Goal: Task Accomplishment & Management: Use online tool/utility

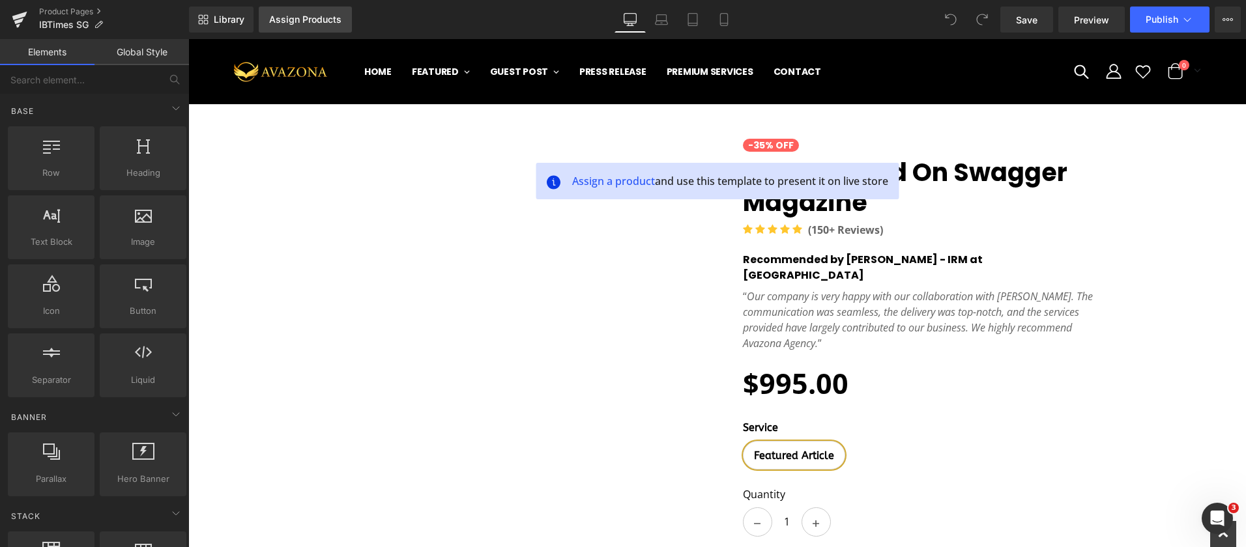
click at [321, 22] on div "Assign Products" at bounding box center [305, 19] width 72 height 10
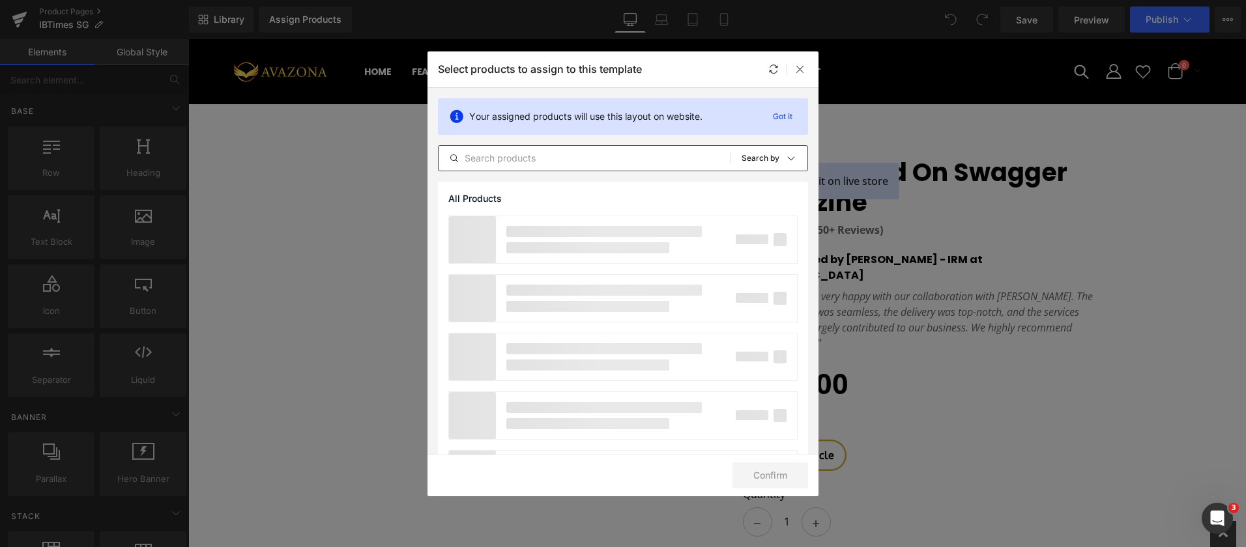
click at [542, 159] on input "text" at bounding box center [584, 159] width 292 height 16
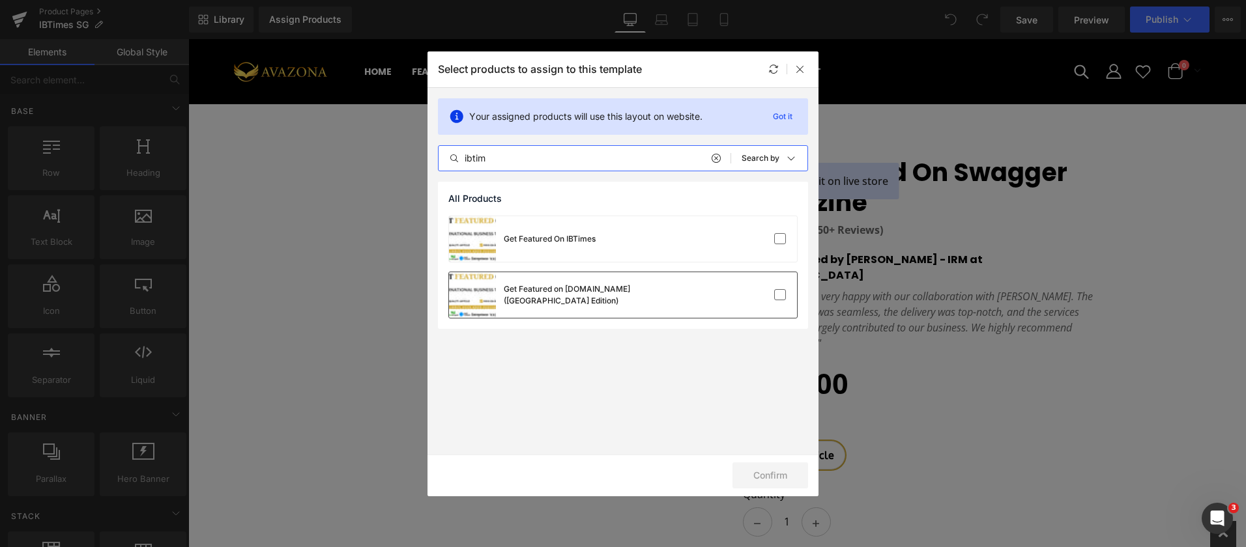
type input "ibtim"
click at [636, 295] on div "Get Featured on IBTimes.sg (Singapore Edition)" at bounding box center [601, 294] width 195 height 23
click at [755, 484] on button "Confirm" at bounding box center [770, 476] width 76 height 26
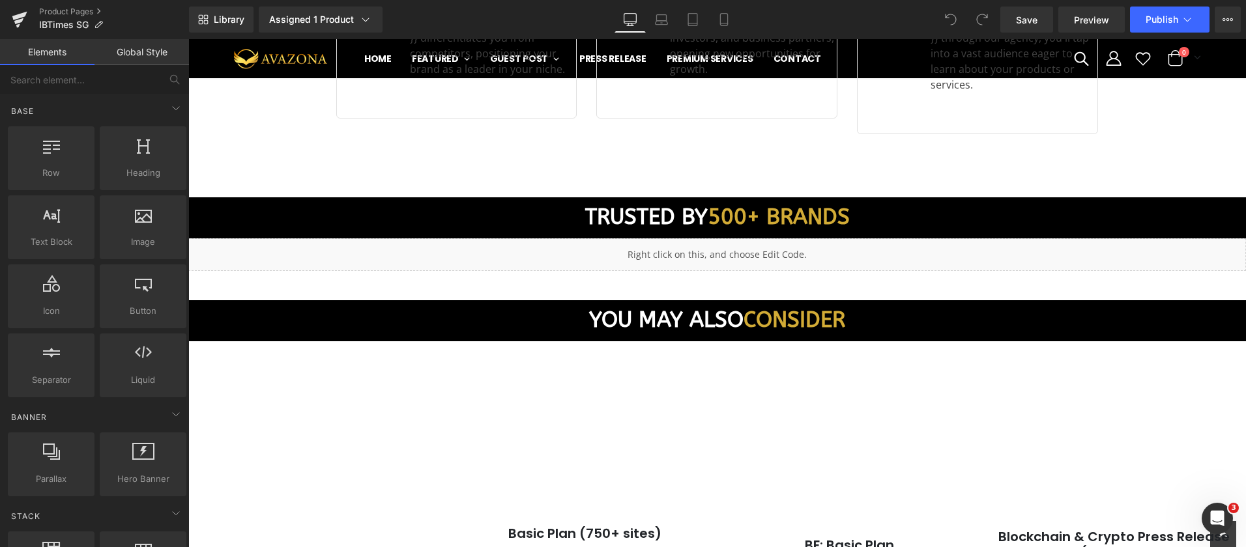
scroll to position [1972, 0]
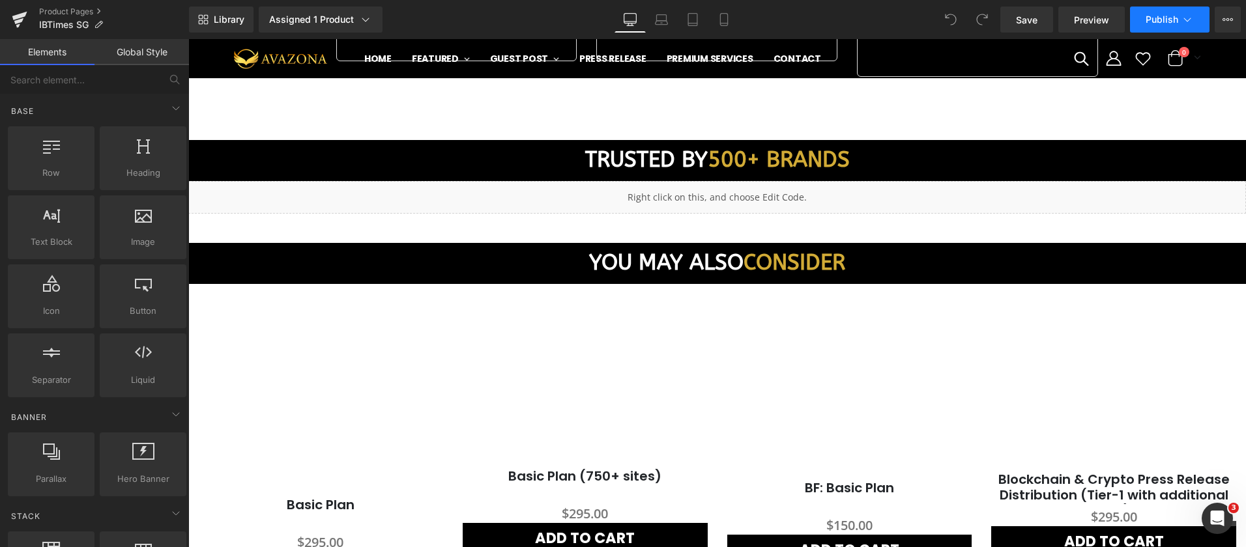
click at [1144, 24] on button "Publish" at bounding box center [1169, 20] width 79 height 26
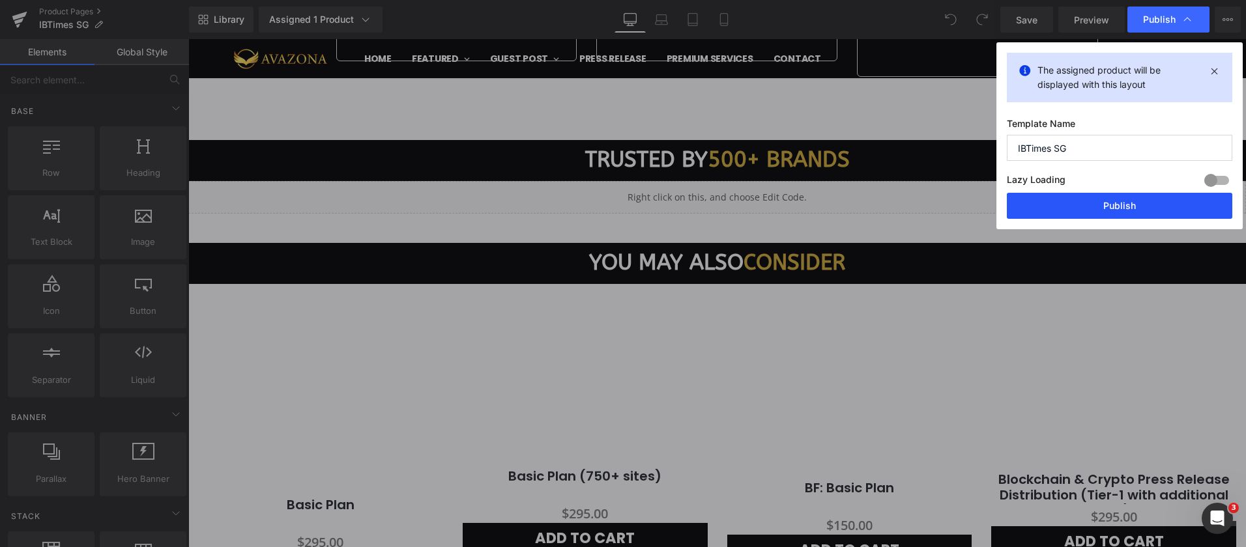
click at [1096, 208] on button "Publish" at bounding box center [1119, 206] width 225 height 26
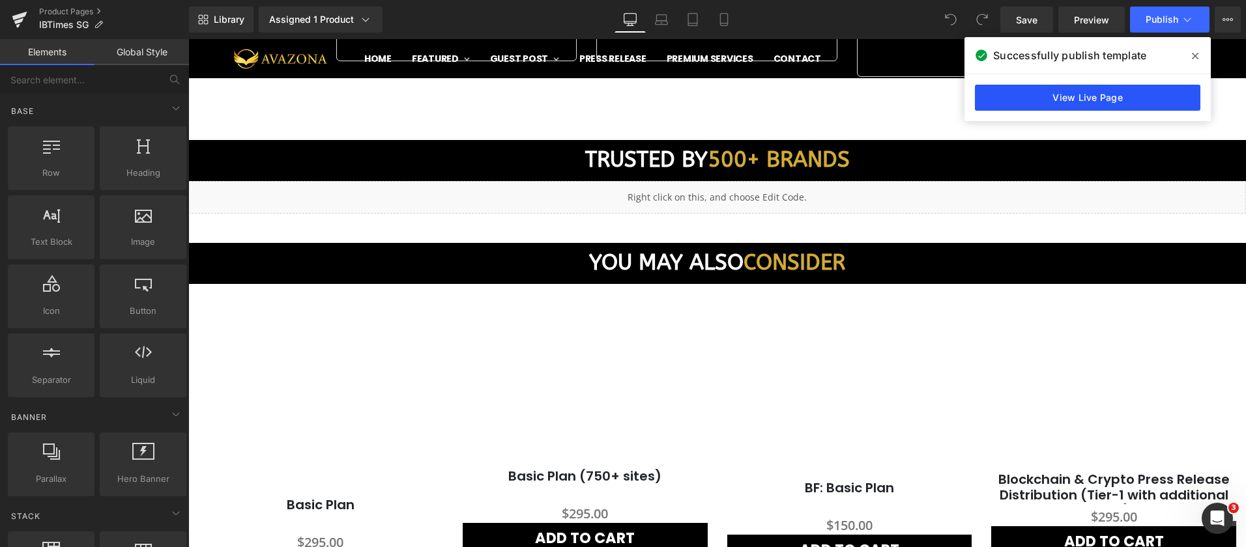
click at [1053, 97] on link "View Live Page" at bounding box center [1087, 98] width 225 height 26
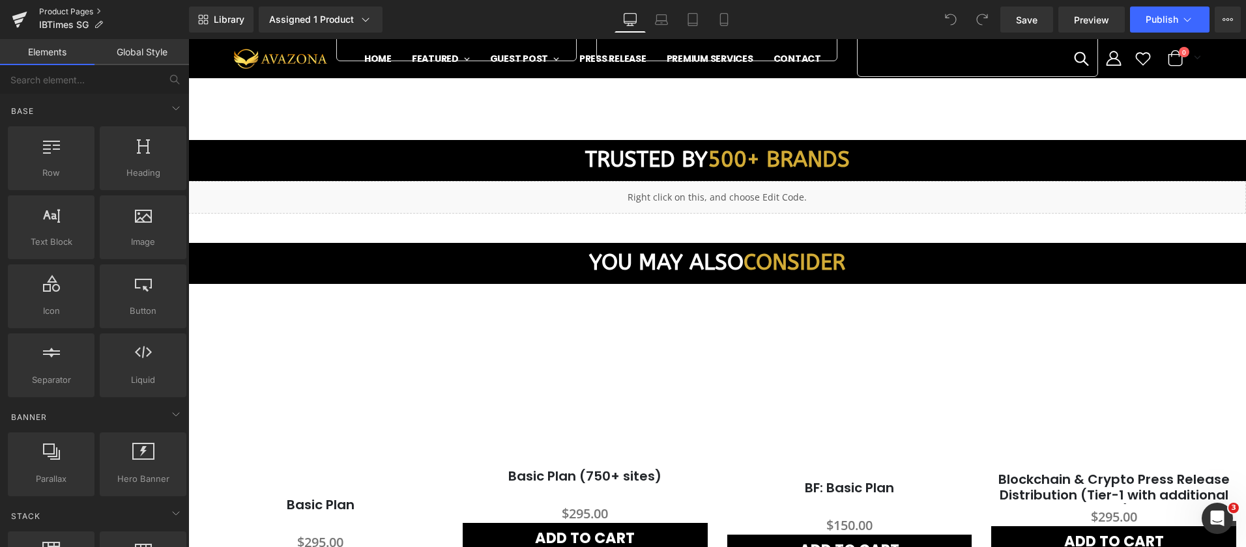
click at [51, 12] on link "Product Pages" at bounding box center [114, 12] width 150 height 10
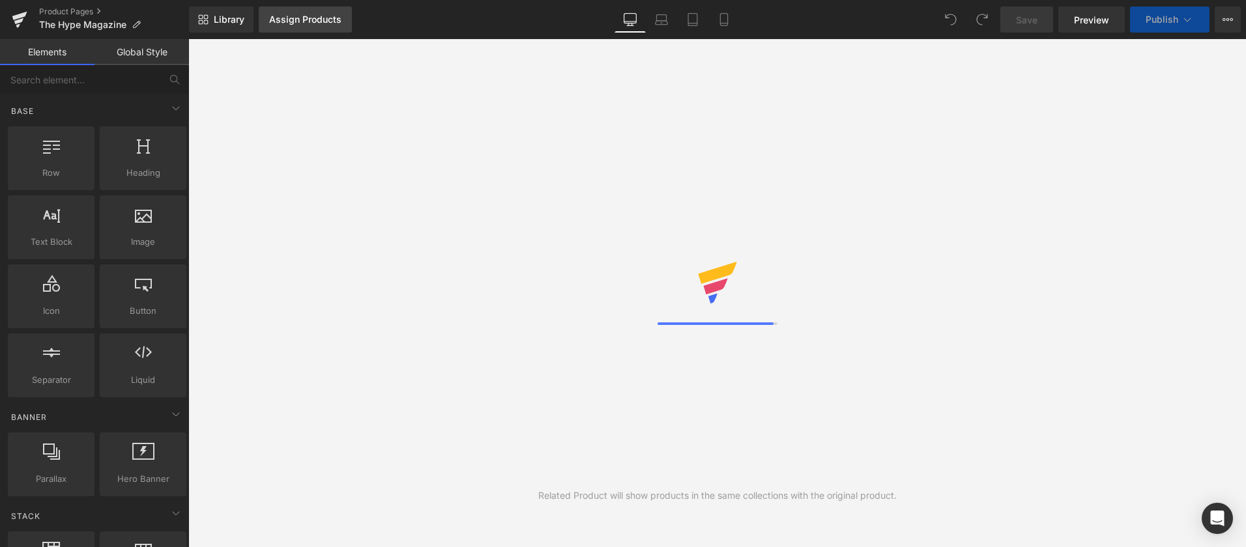
click at [315, 22] on div "Assign Products" at bounding box center [305, 19] width 72 height 10
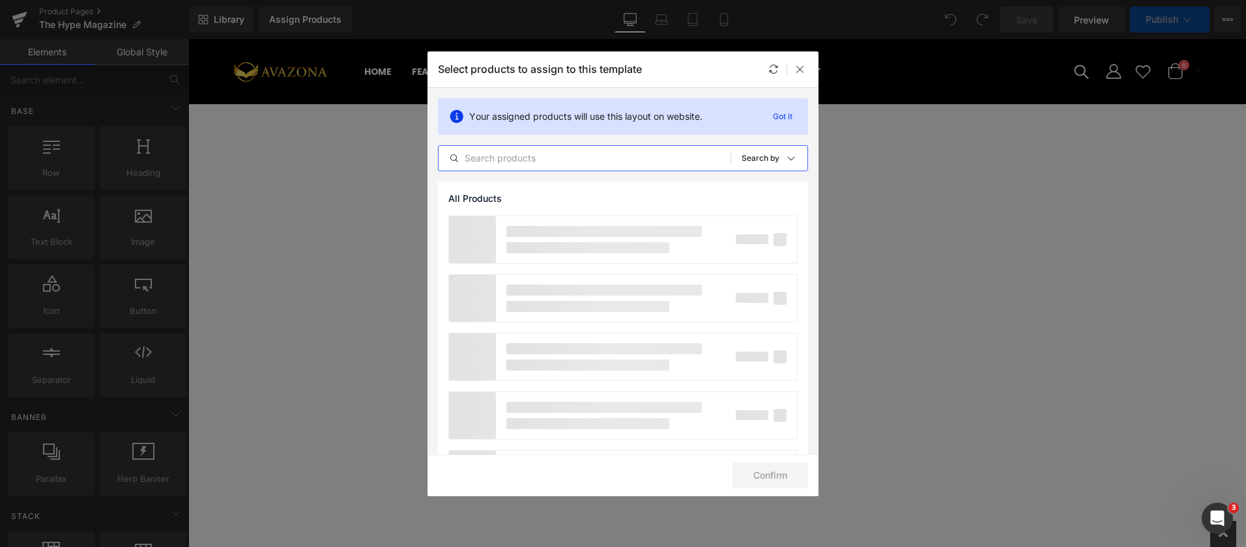
click at [506, 152] on input "text" at bounding box center [584, 159] width 292 height 16
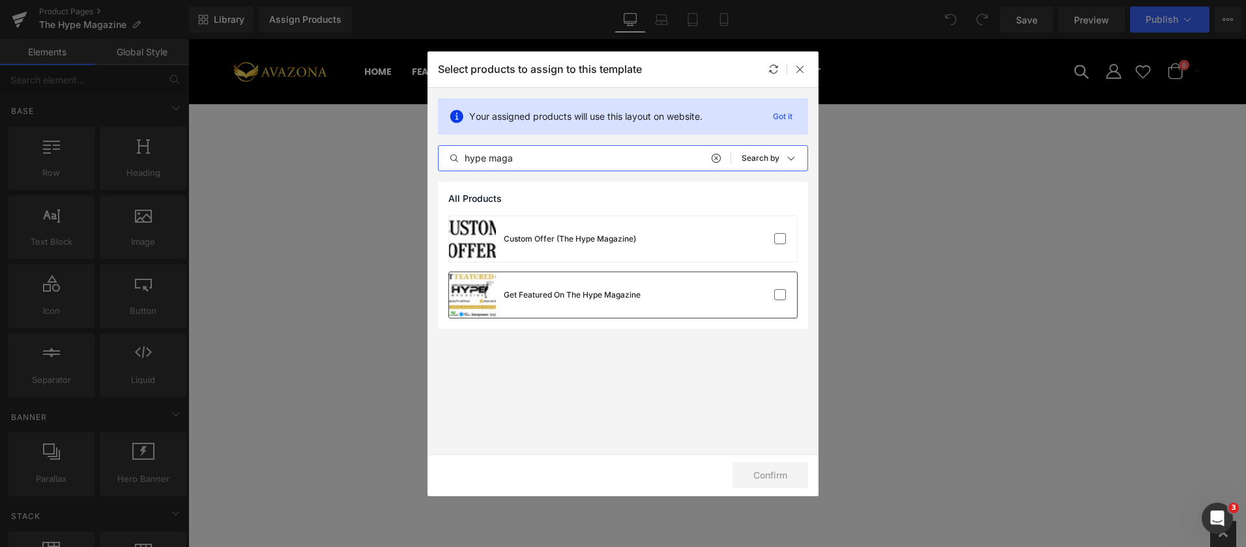
type input "hype maga"
click at [595, 294] on div "Get Featured On The Hype Magazine" at bounding box center [572, 295] width 137 height 12
click at [750, 470] on button "Confirm" at bounding box center [770, 476] width 76 height 26
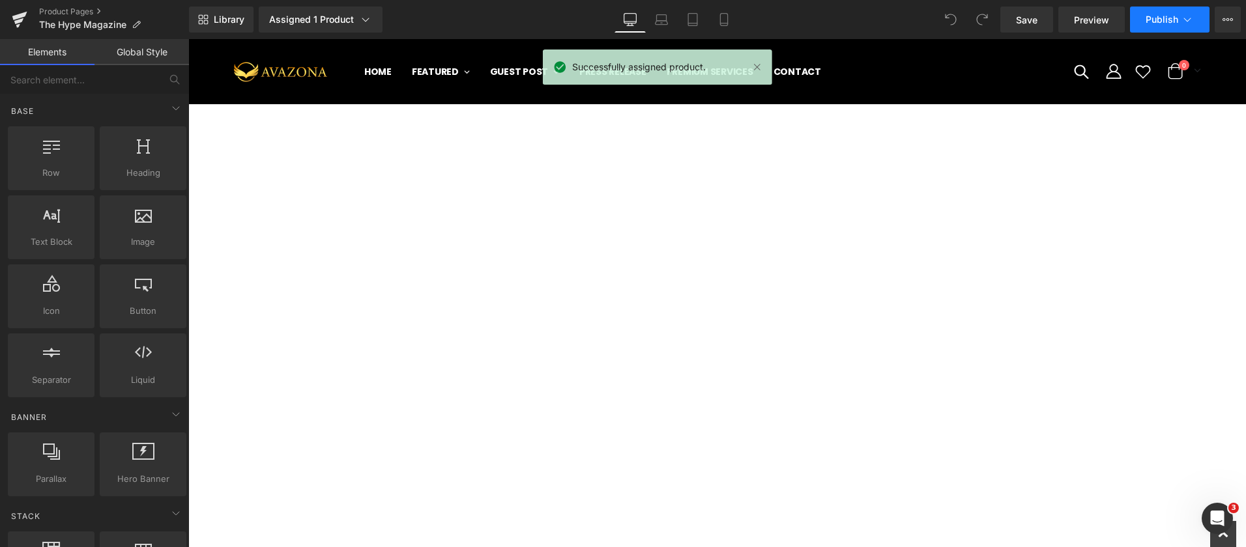
click at [1142, 22] on button "Publish" at bounding box center [1169, 20] width 79 height 26
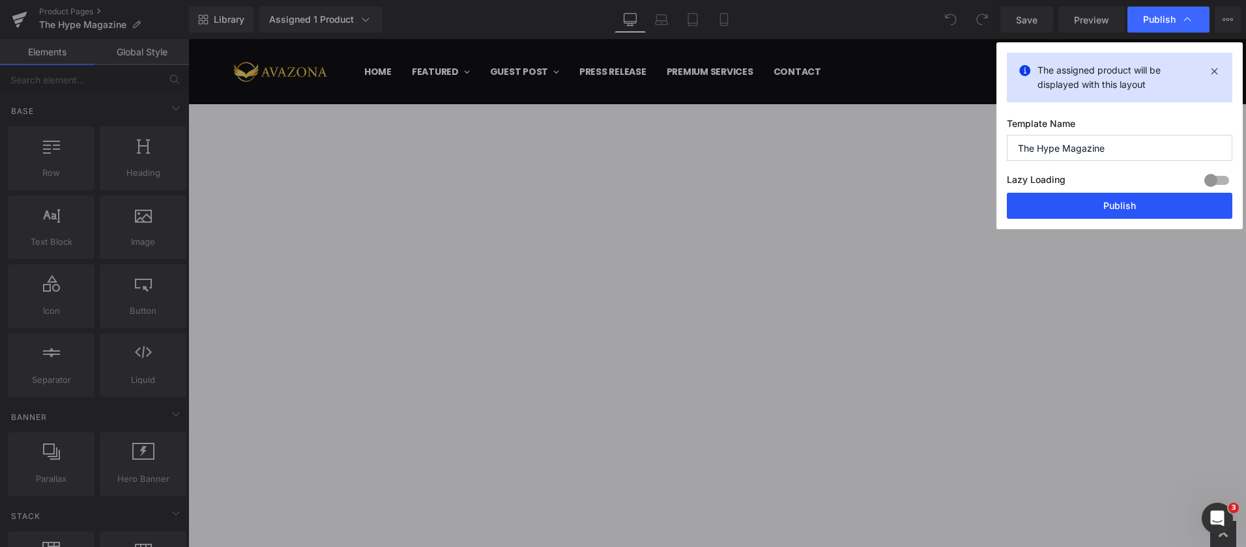
click at [1123, 198] on button "Publish" at bounding box center [1119, 206] width 225 height 26
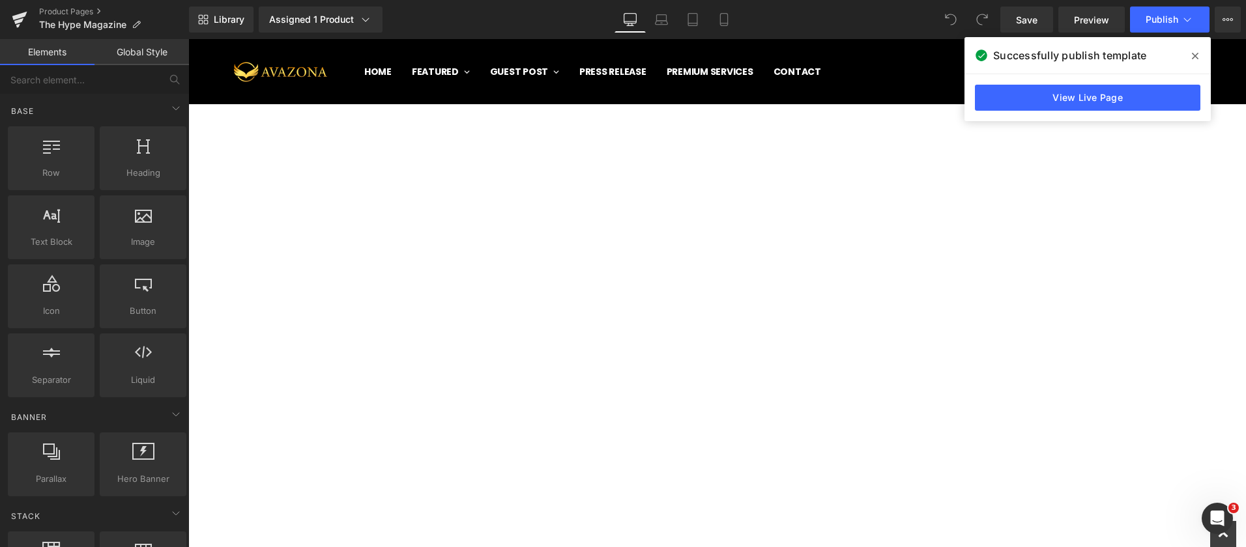
click at [1194, 54] on icon at bounding box center [1195, 56] width 7 height 10
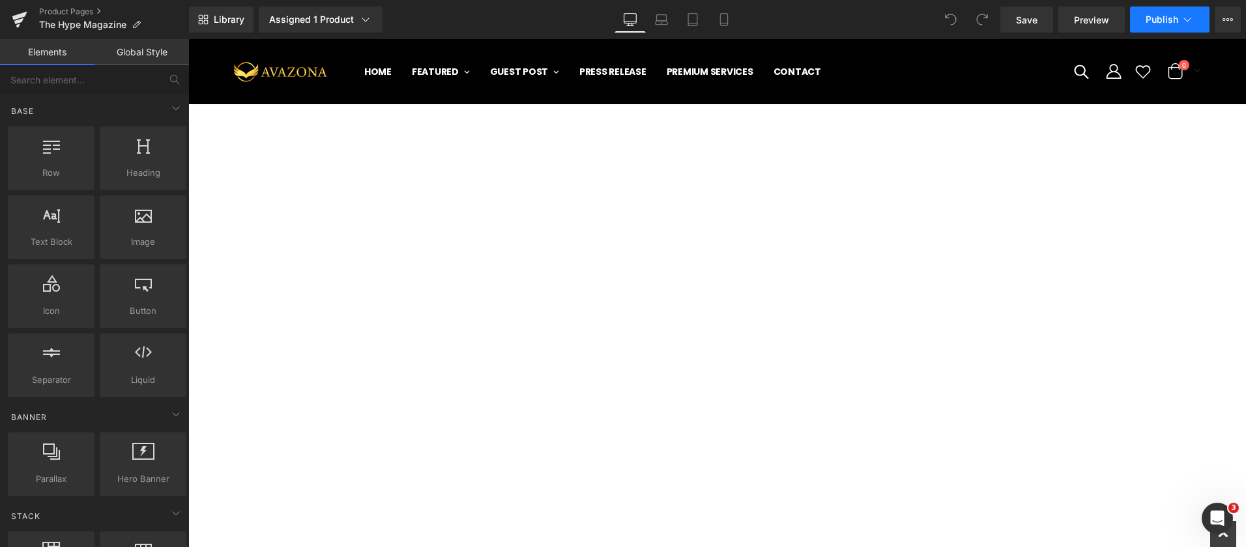
click at [1192, 11] on button "Publish" at bounding box center [1169, 20] width 79 height 26
click at [64, 12] on link "Product Pages" at bounding box center [114, 12] width 150 height 10
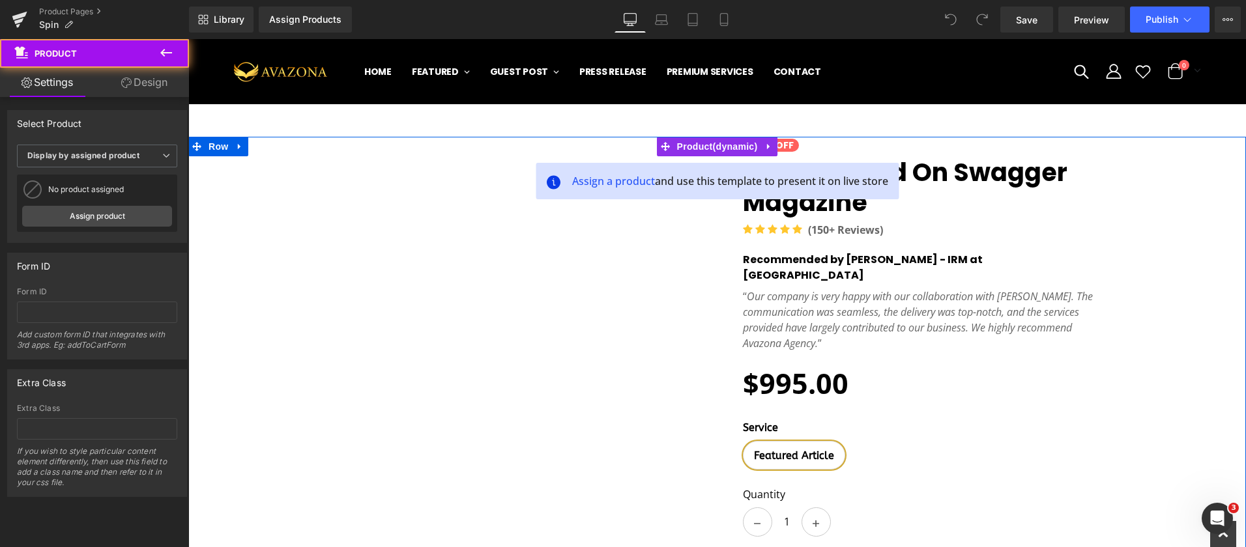
click at [1169, 234] on div "‹ ›" at bounding box center [716, 408] width 1057 height 543
click at [1173, 191] on div "‹ ›" at bounding box center [716, 408] width 1057 height 543
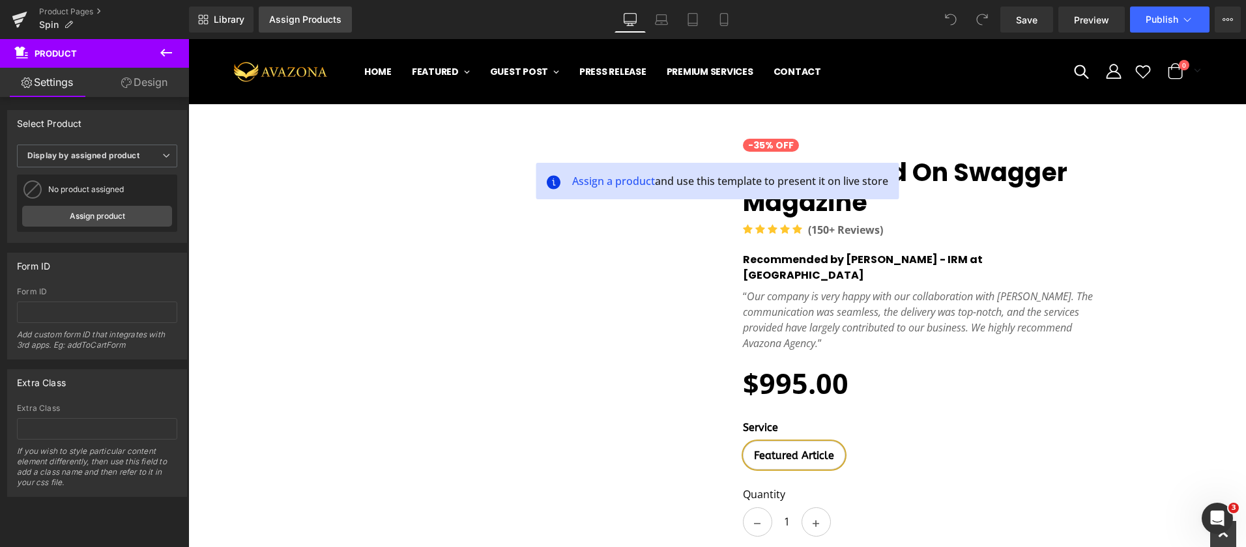
click at [298, 25] on link "Assign Products" at bounding box center [305, 20] width 93 height 26
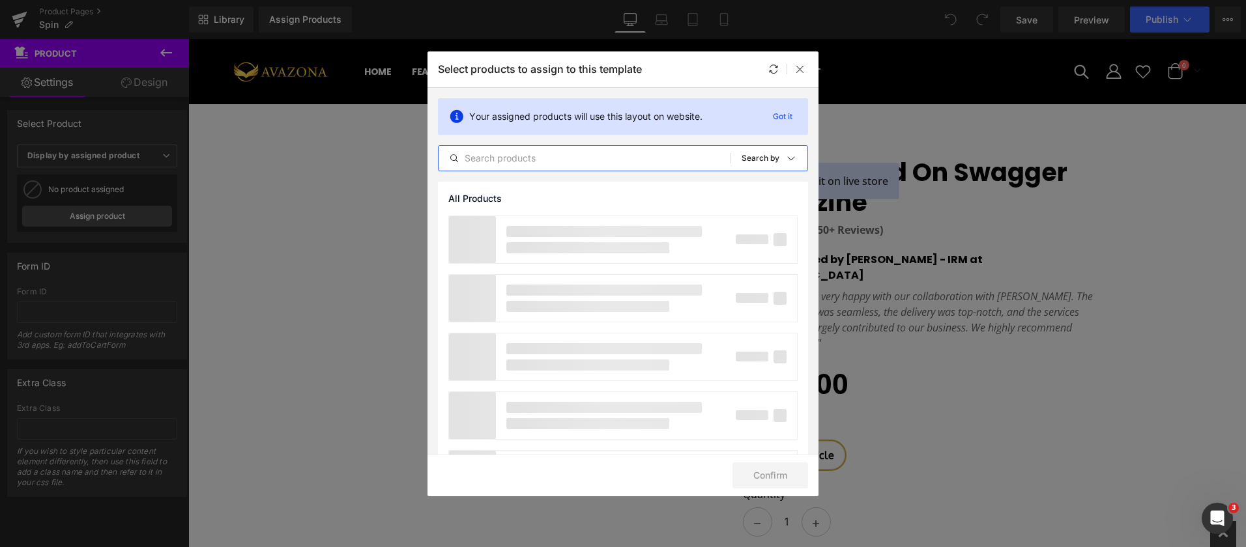
click at [517, 157] on input "text" at bounding box center [584, 159] width 292 height 16
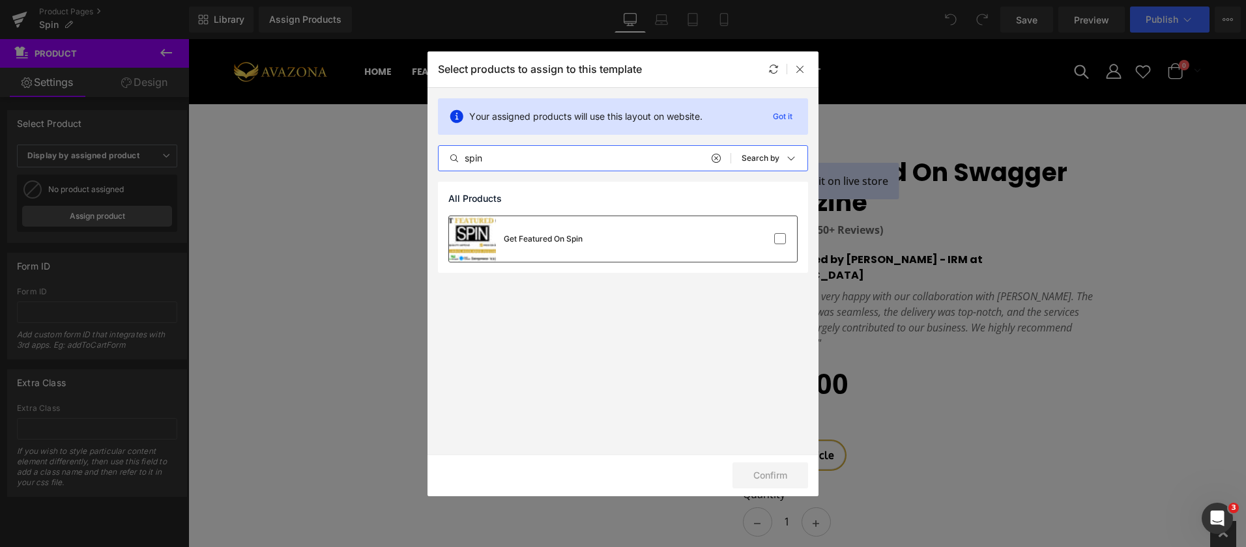
type input "spin"
click at [624, 245] on div "Get Featured On Spin" at bounding box center [623, 239] width 348 height 46
click at [764, 468] on button "Confirm" at bounding box center [770, 476] width 76 height 26
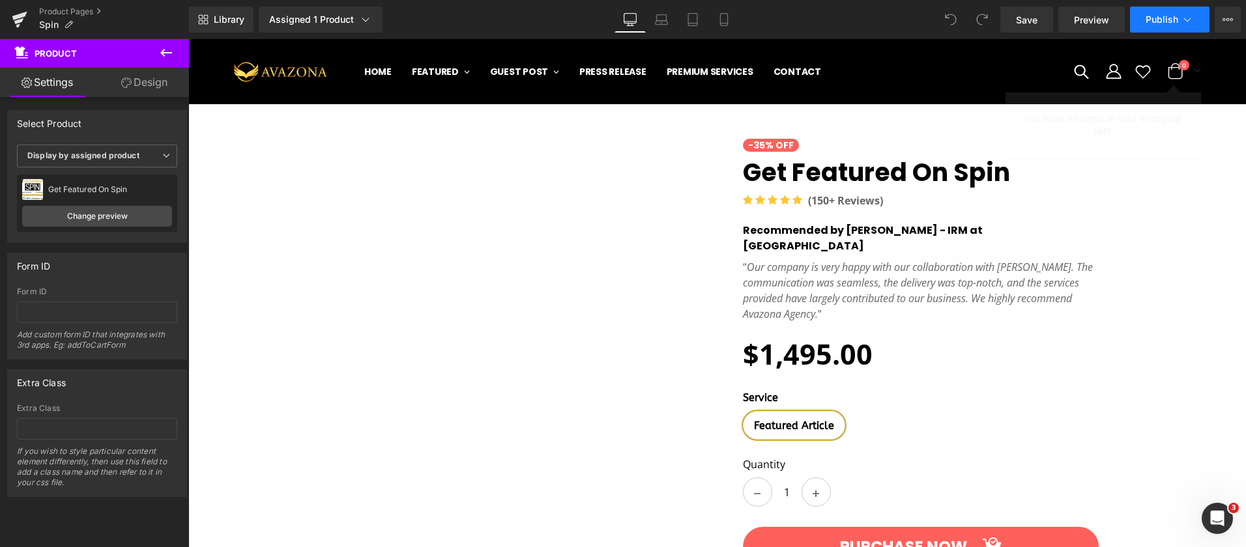
click at [1147, 27] on button "Publish" at bounding box center [1169, 20] width 79 height 26
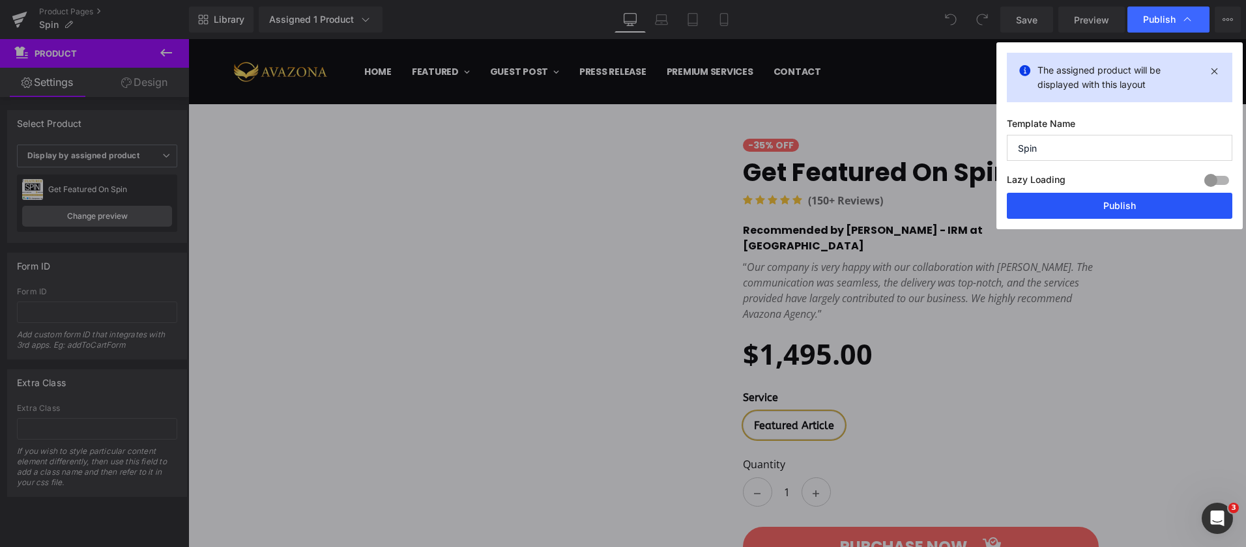
drag, startPoint x: 1098, startPoint y: 205, endPoint x: 807, endPoint y: 57, distance: 326.3
click at [1098, 205] on button "Publish" at bounding box center [1119, 206] width 225 height 26
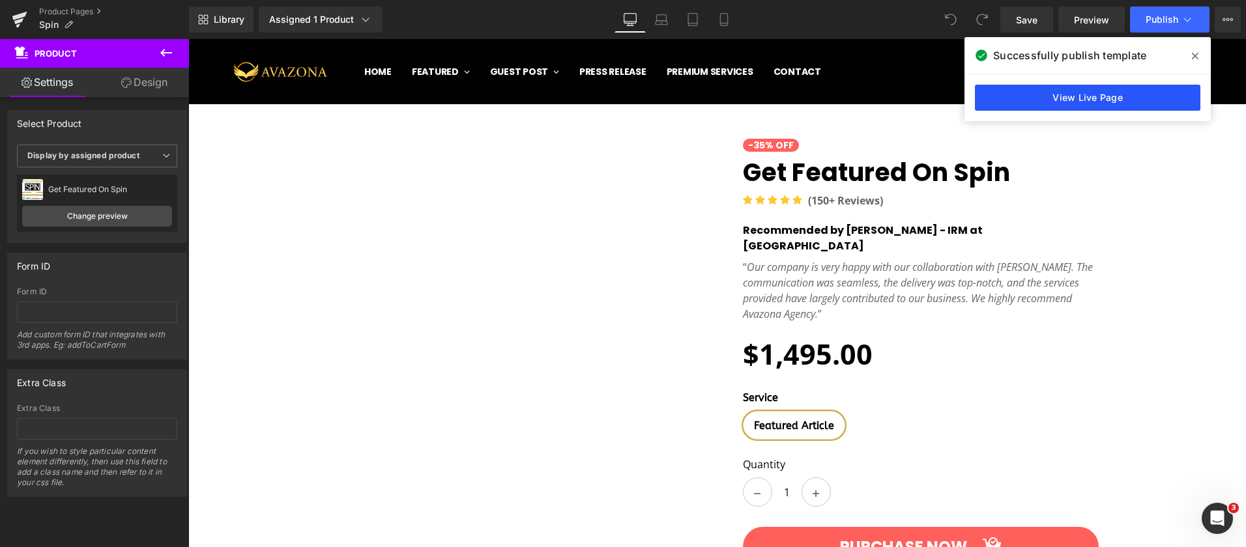
click at [1085, 104] on link "View Live Page" at bounding box center [1087, 98] width 225 height 26
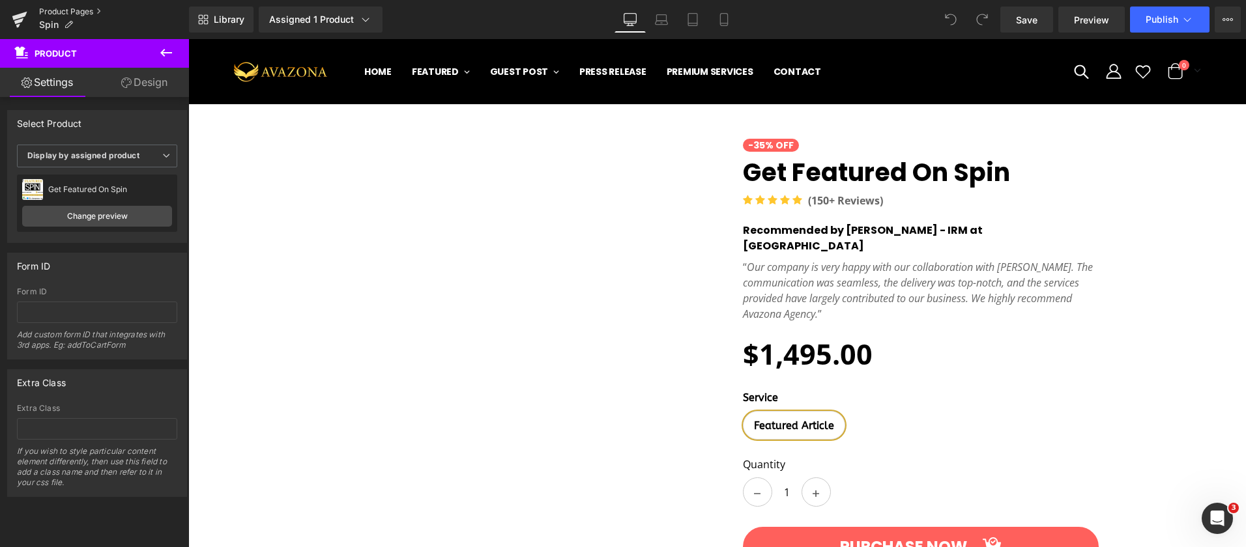
click at [68, 12] on link "Product Pages" at bounding box center [114, 12] width 150 height 10
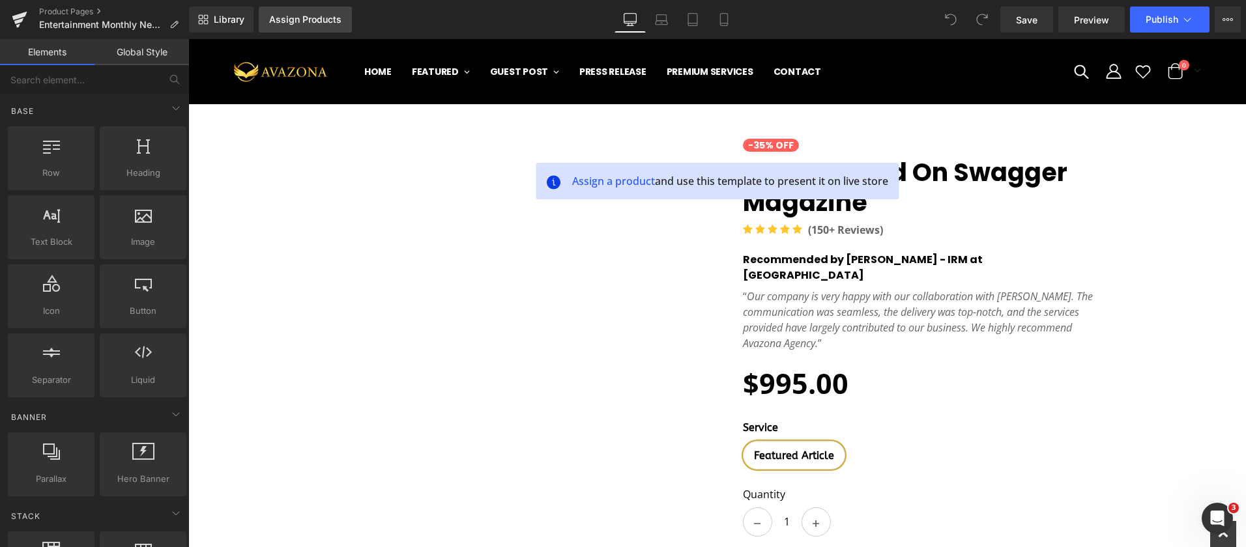
click at [312, 27] on link "Assign Products" at bounding box center [305, 20] width 93 height 26
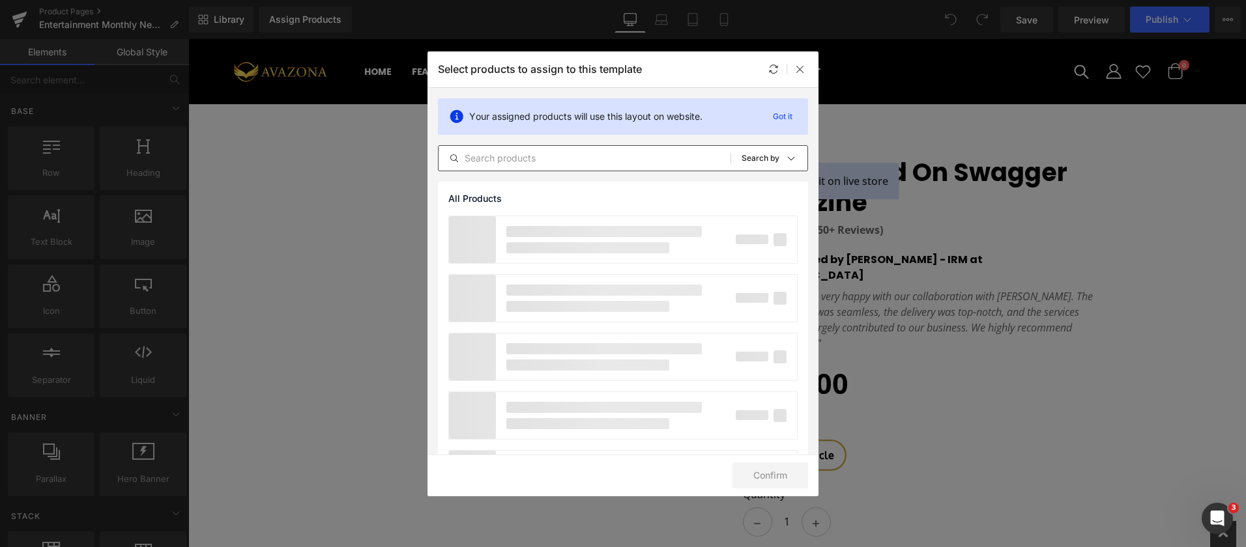
click at [522, 154] on input "text" at bounding box center [584, 159] width 292 height 16
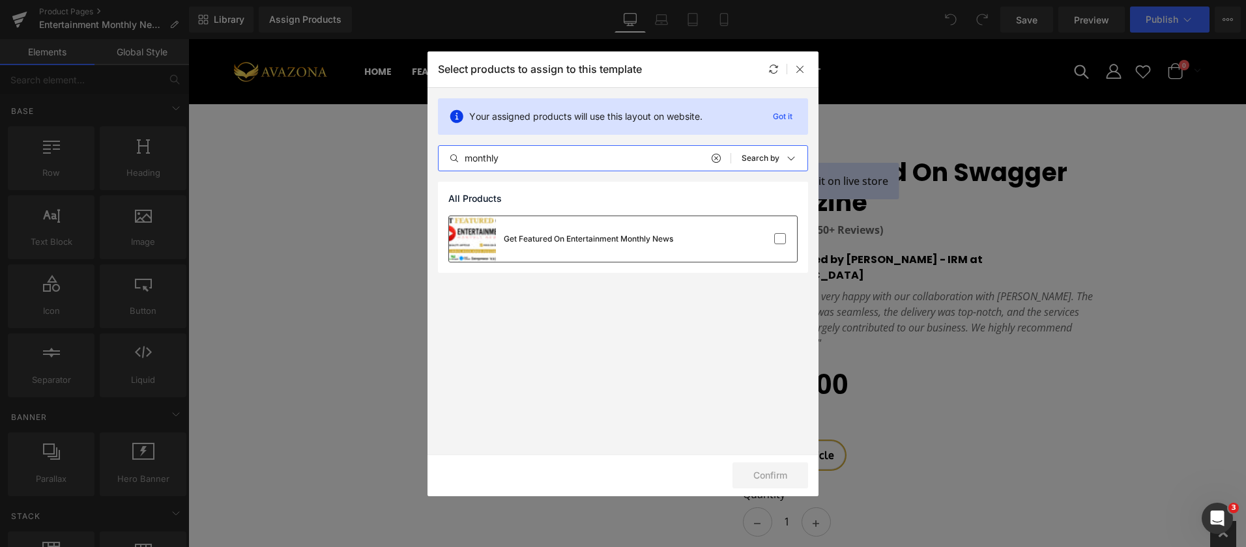
type input "monthly"
click at [610, 248] on div "Get Featured On Entertainment Monthly News" at bounding box center [561, 239] width 224 height 46
click at [762, 484] on button "Confirm" at bounding box center [770, 476] width 76 height 26
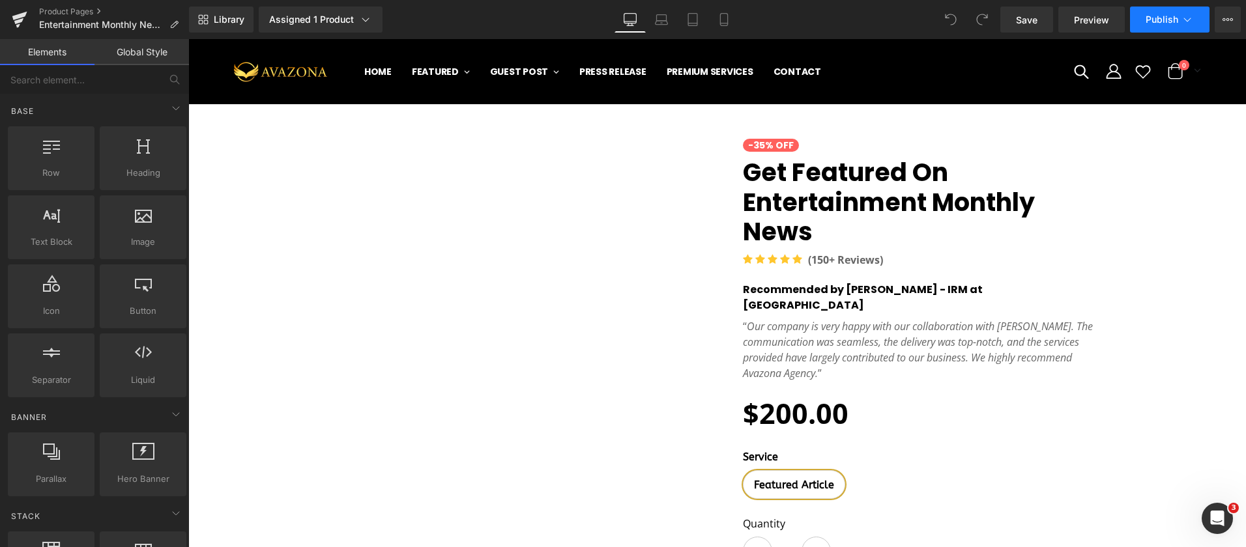
click at [1152, 10] on button "Publish" at bounding box center [1169, 20] width 79 height 26
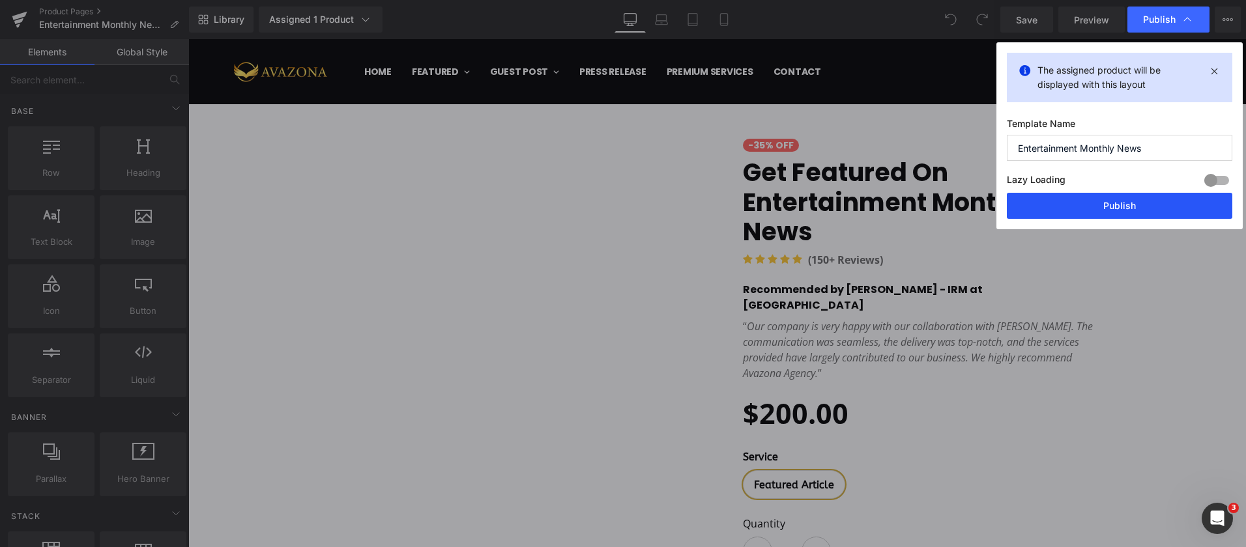
click at [1117, 201] on button "Publish" at bounding box center [1119, 206] width 225 height 26
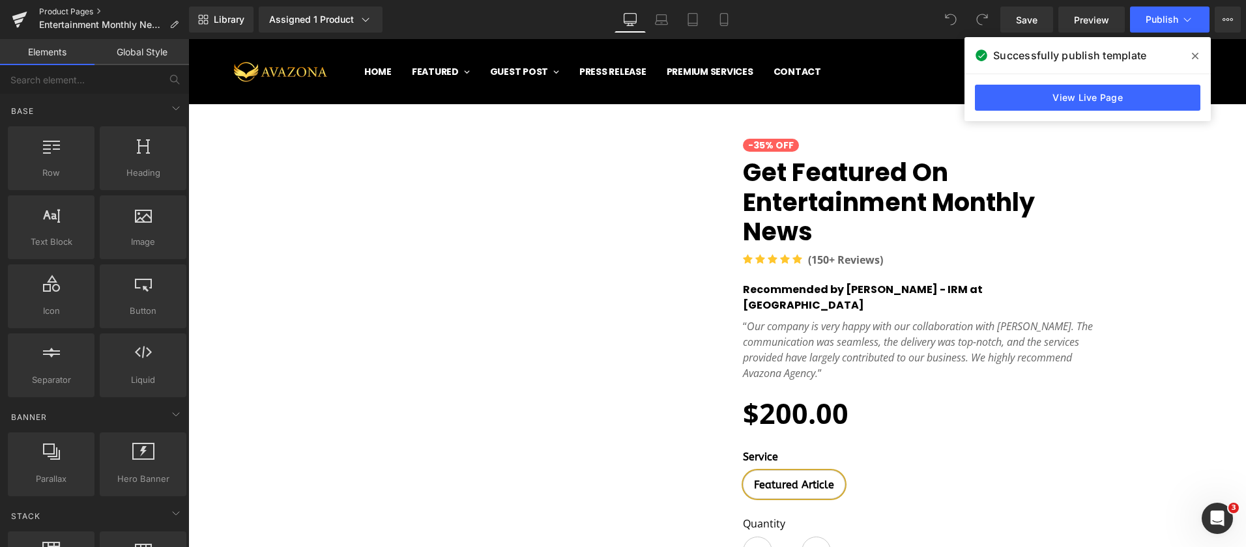
click at [74, 8] on link "Product Pages" at bounding box center [114, 12] width 150 height 10
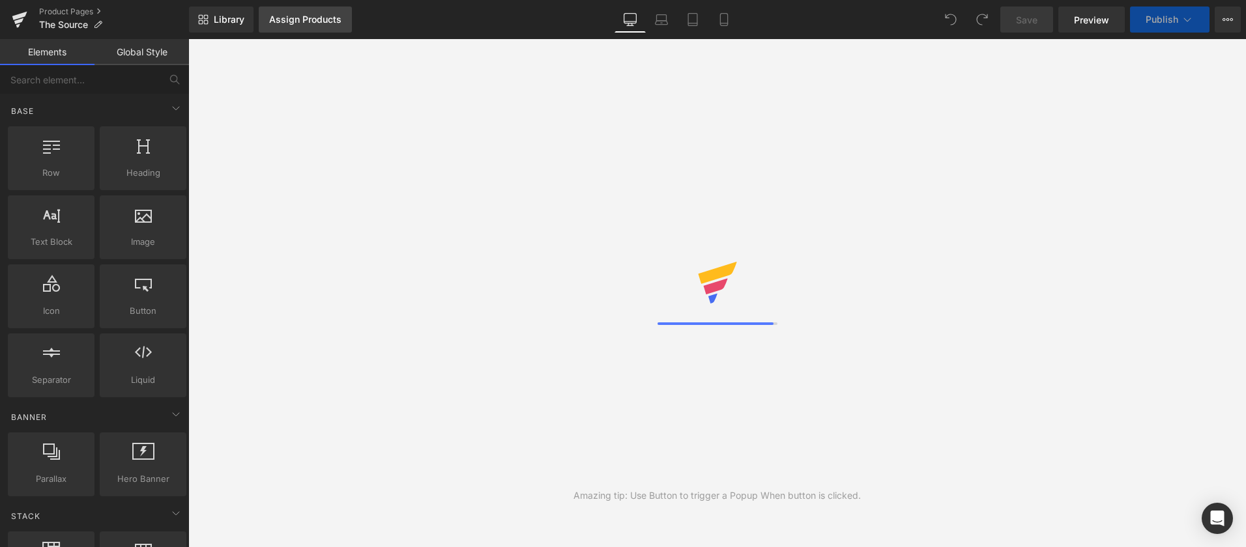
click at [289, 20] on div "Assign Products" at bounding box center [305, 19] width 72 height 10
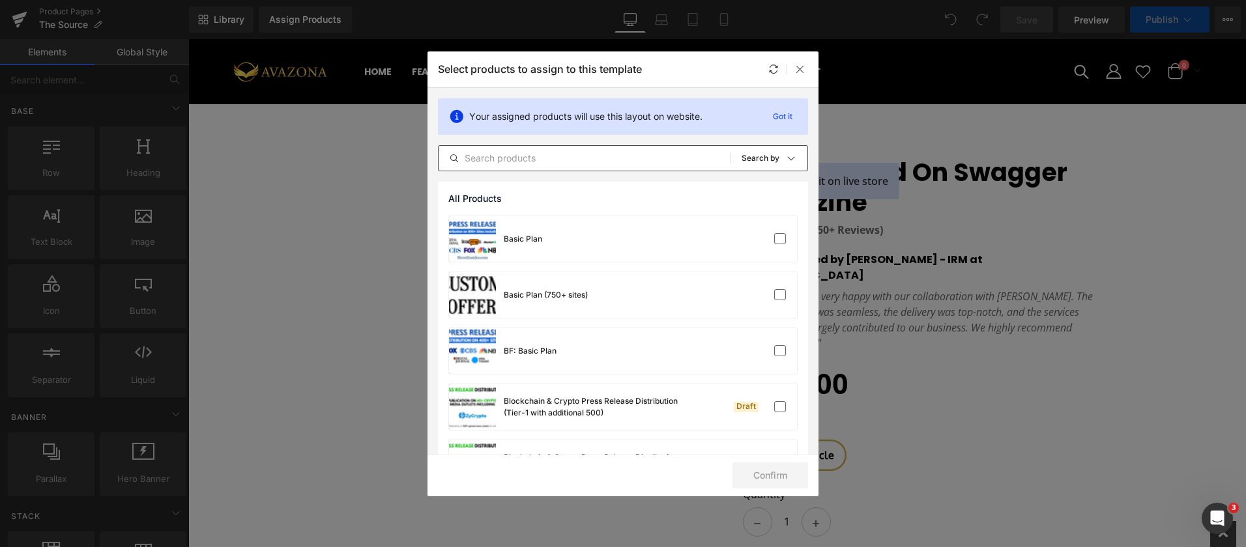
click at [505, 156] on input "text" at bounding box center [584, 159] width 292 height 16
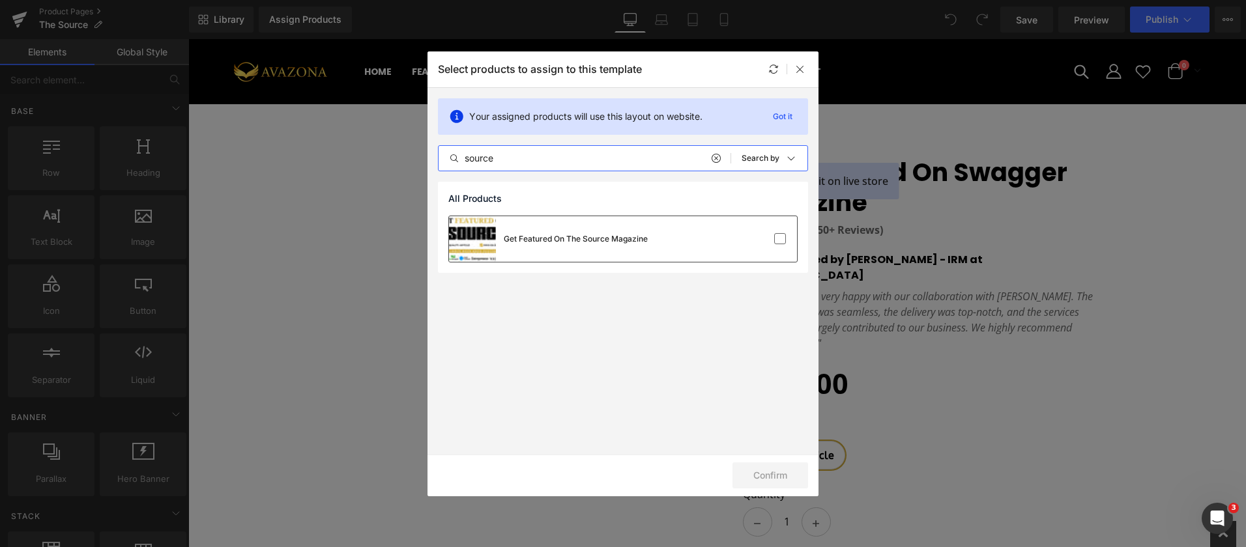
type input "source"
click at [600, 236] on div "Get Featured On The Source Magazine" at bounding box center [576, 239] width 144 height 12
click at [762, 476] on button "Confirm" at bounding box center [770, 476] width 76 height 26
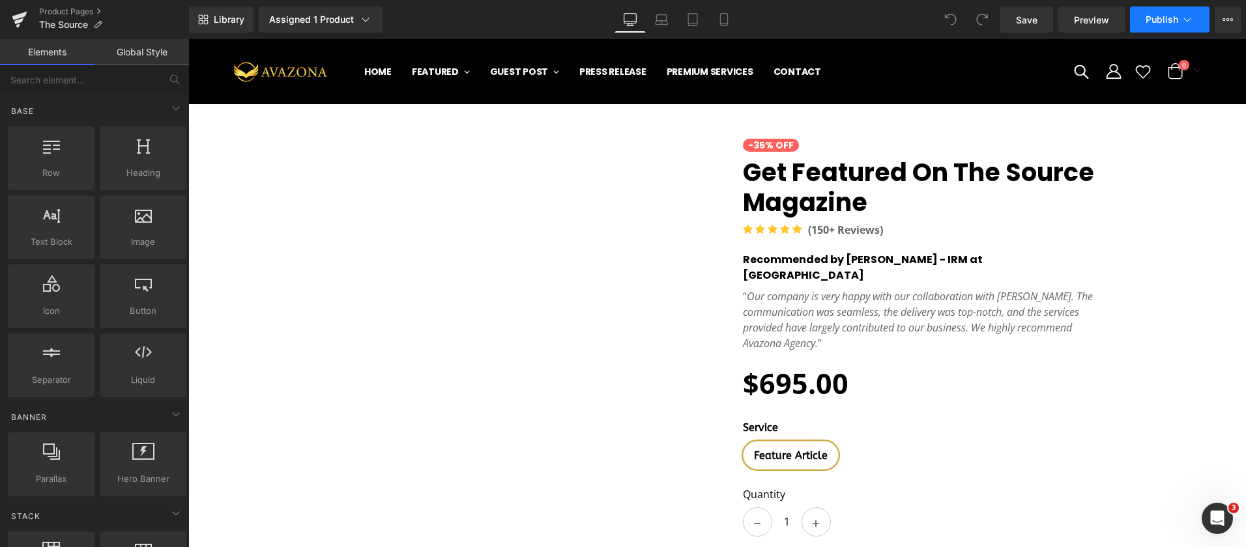
click at [1157, 23] on span "Publish" at bounding box center [1161, 19] width 33 height 10
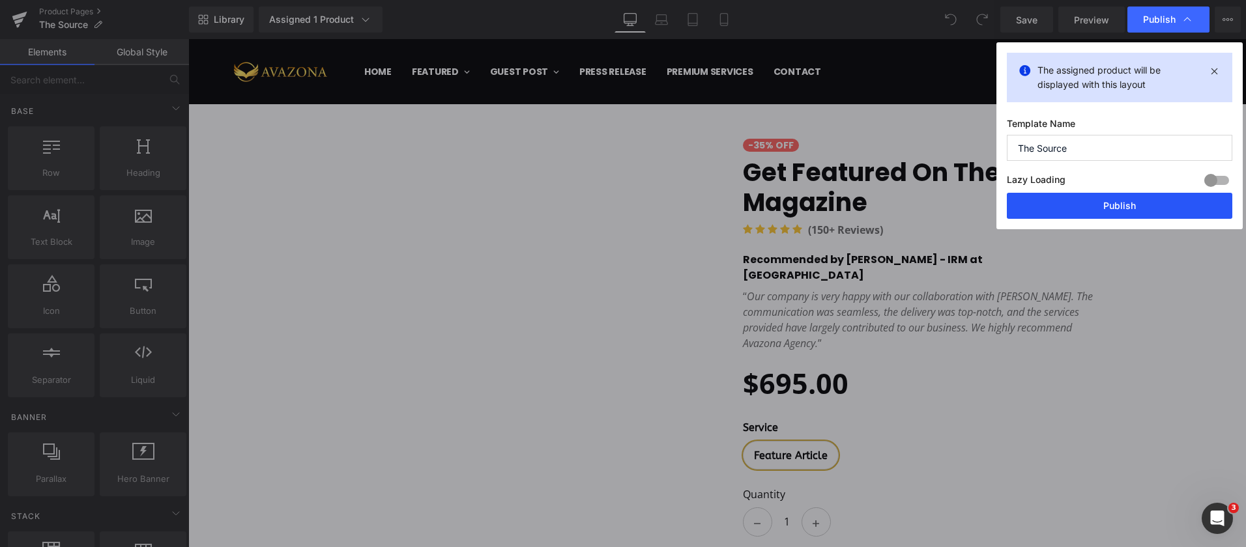
click at [1114, 203] on button "Publish" at bounding box center [1119, 206] width 225 height 26
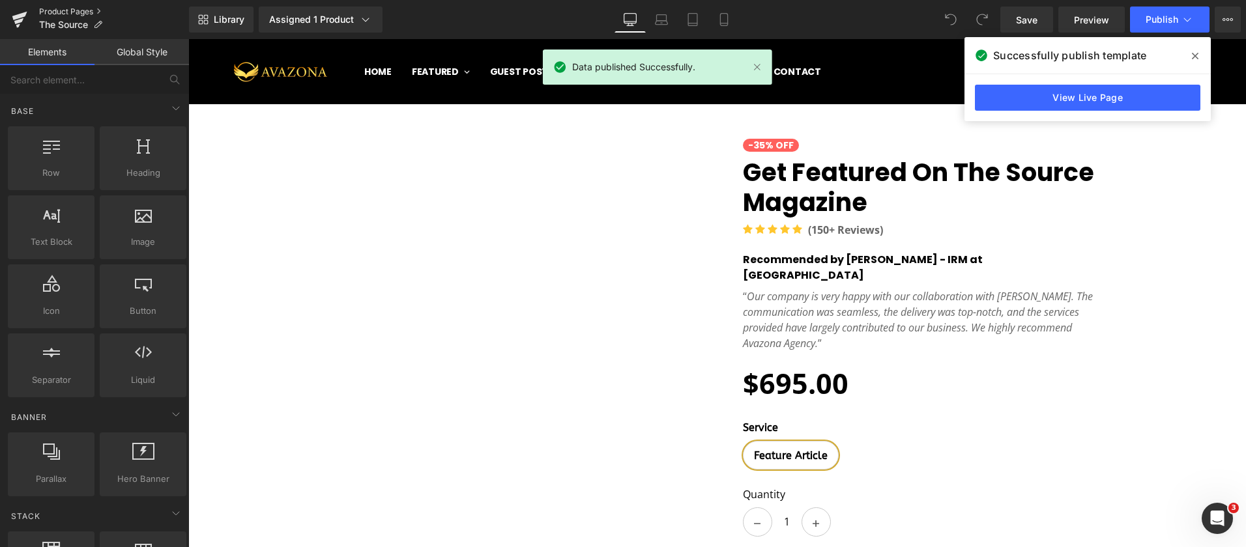
click at [68, 12] on link "Product Pages" at bounding box center [114, 12] width 150 height 10
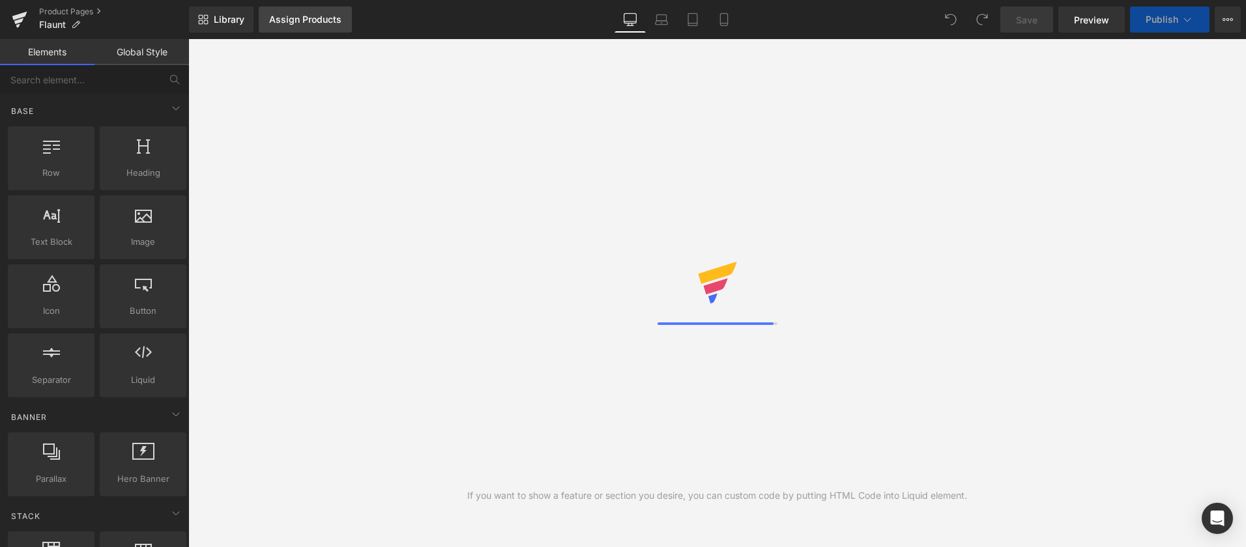
click at [293, 31] on link "Assign Products" at bounding box center [305, 20] width 93 height 26
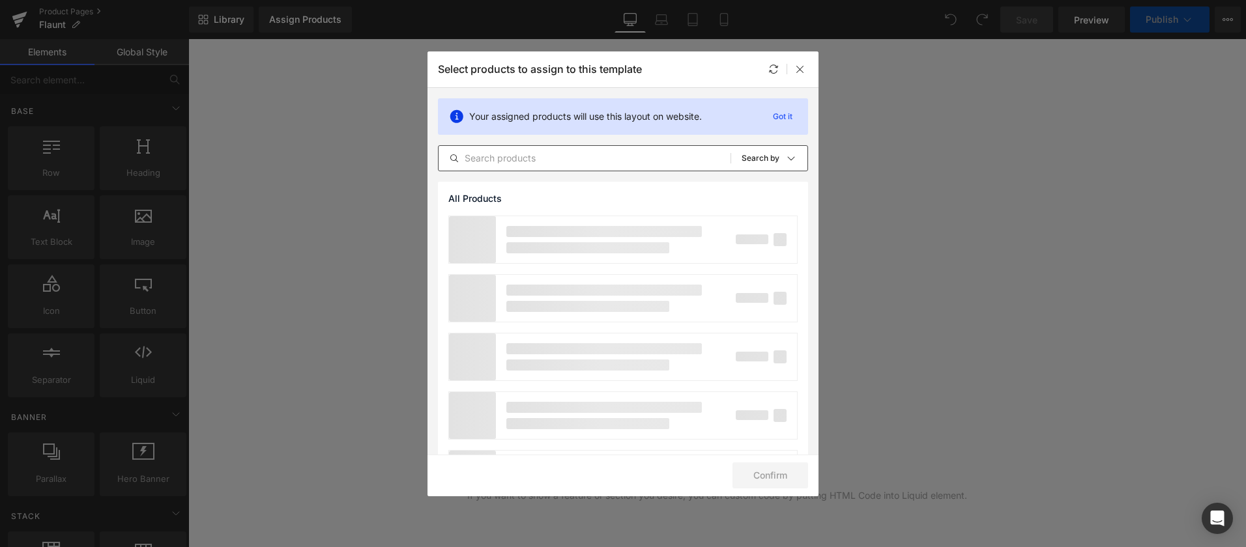
click at [504, 158] on input "text" at bounding box center [584, 159] width 292 height 16
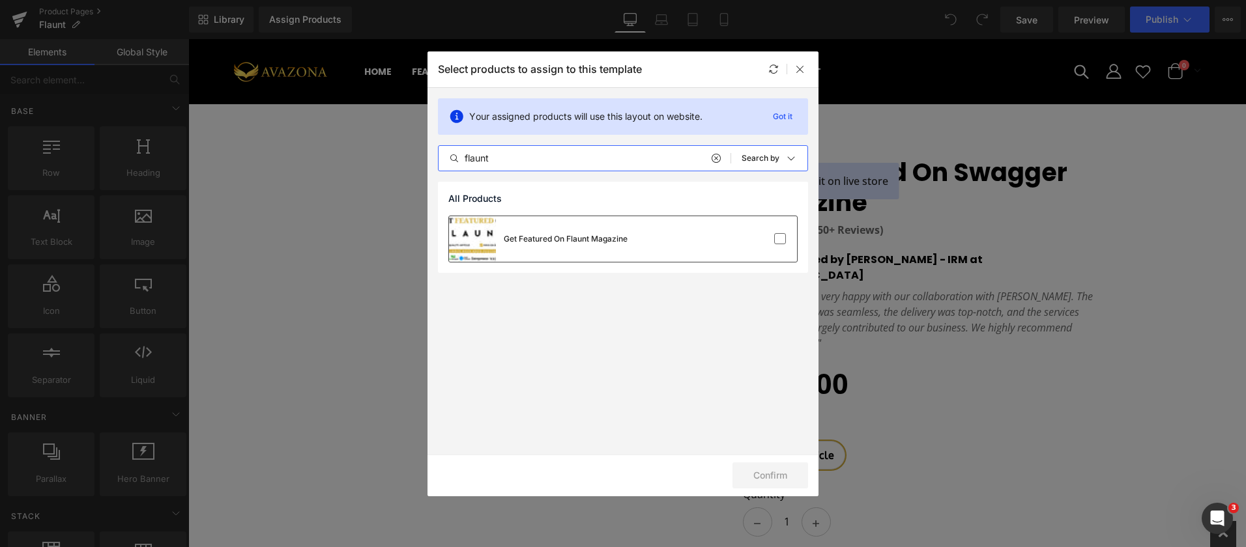
type input "flaunt"
click at [570, 235] on div "Get Featured On Flaunt Magazine" at bounding box center [566, 239] width 124 height 12
click at [768, 470] on button "Confirm" at bounding box center [770, 476] width 76 height 26
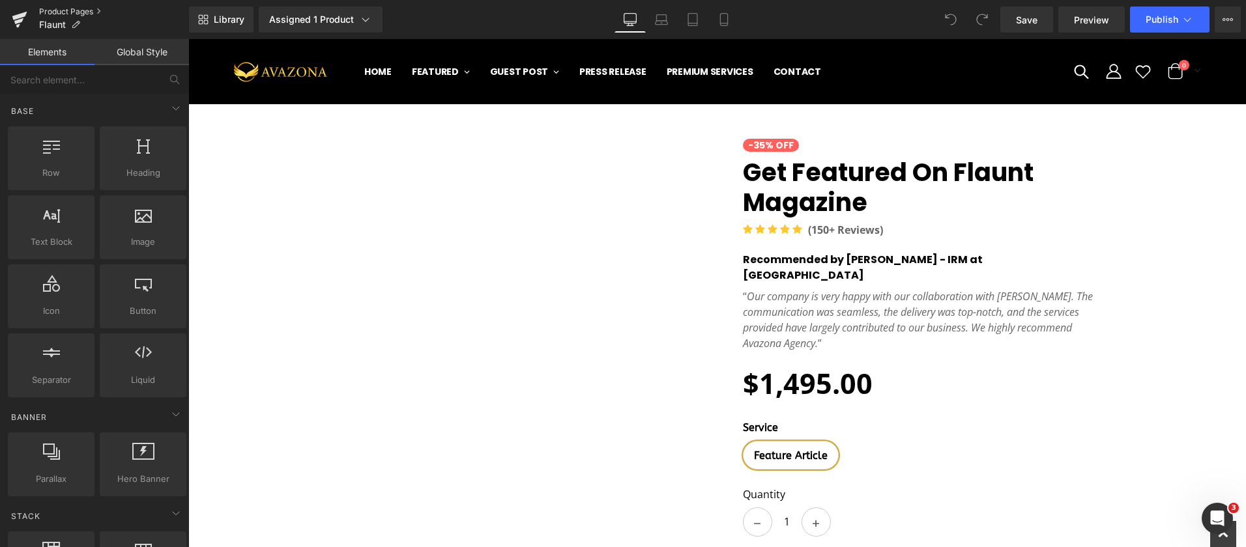
click at [62, 8] on link "Product Pages" at bounding box center [114, 12] width 150 height 10
click at [1154, 16] on span "Publish" at bounding box center [1161, 19] width 33 height 10
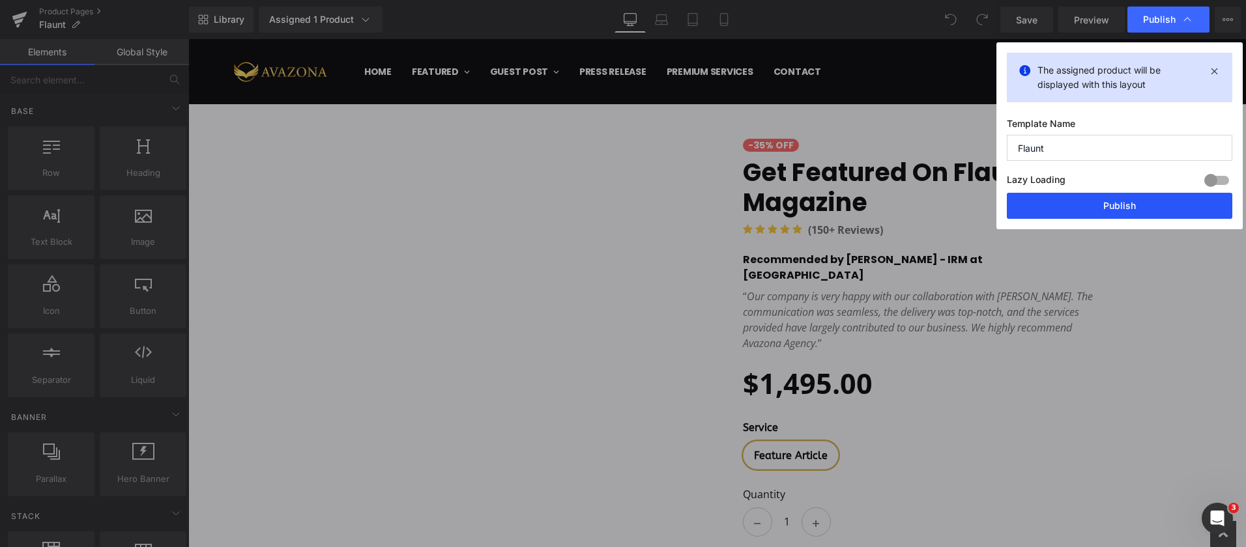
click at [1135, 199] on button "Publish" at bounding box center [1119, 206] width 225 height 26
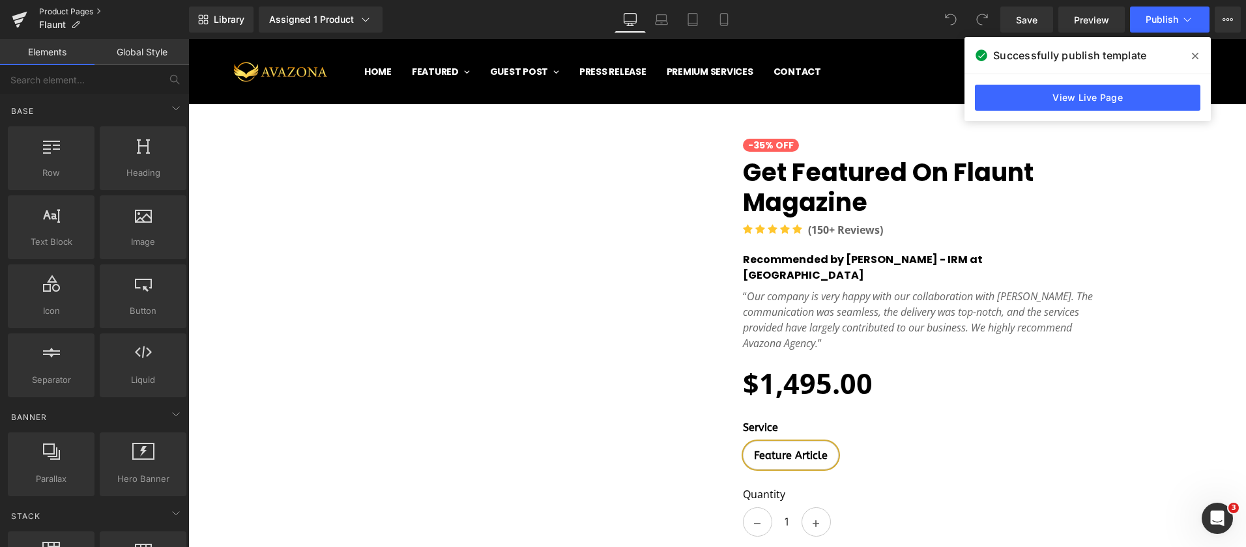
click at [51, 10] on link "Product Pages" at bounding box center [114, 12] width 150 height 10
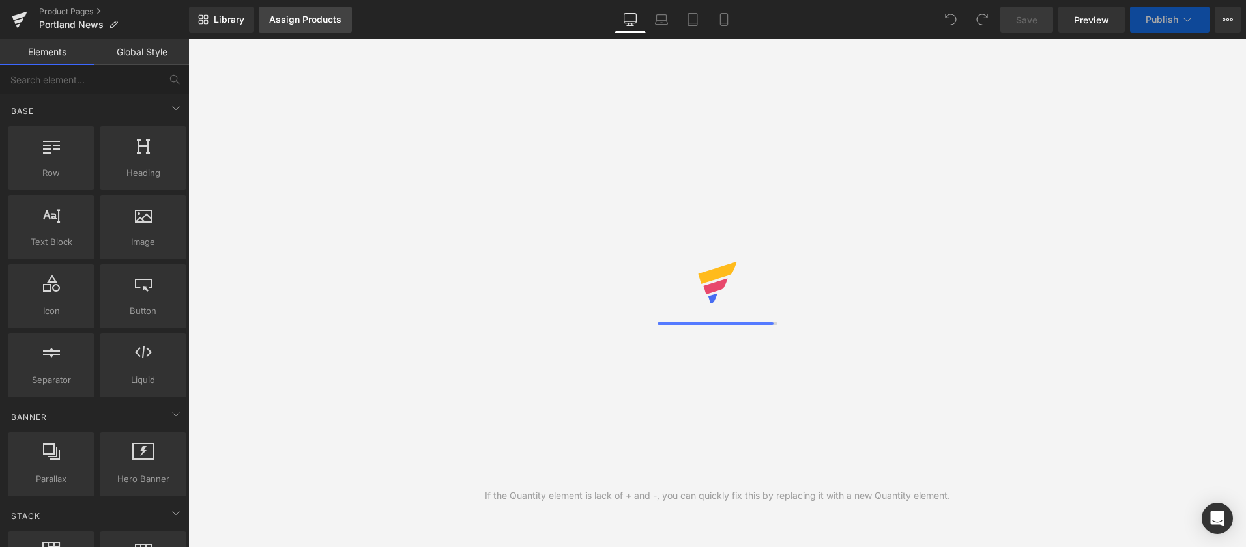
click at [283, 20] on div "Assign Products" at bounding box center [305, 19] width 72 height 10
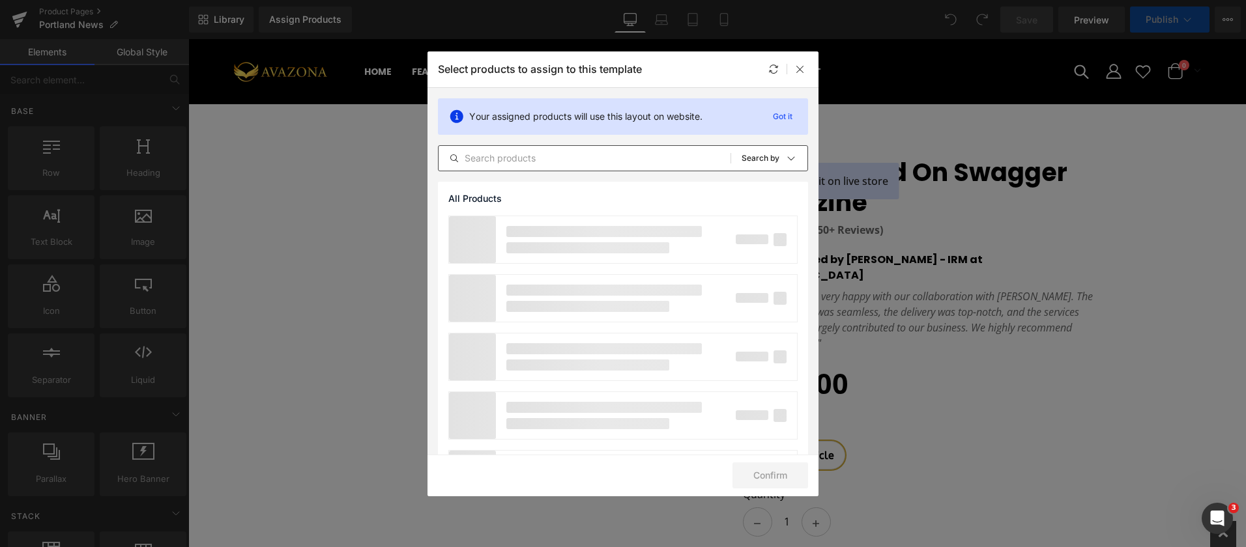
click at [478, 156] on input "text" at bounding box center [584, 159] width 292 height 16
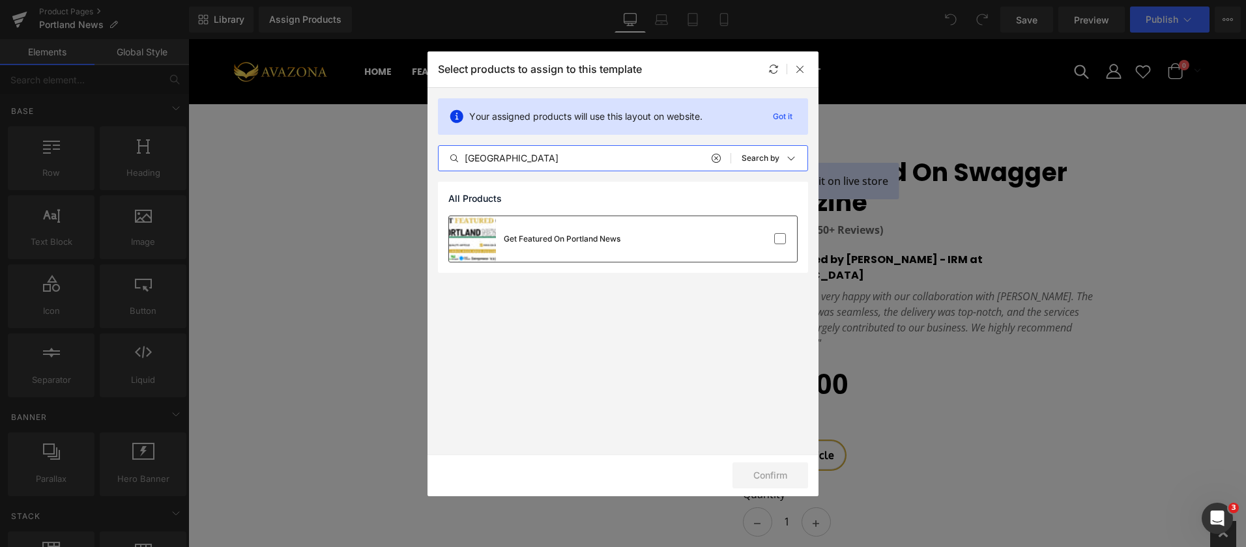
type input "portland"
click at [529, 234] on div "Get Featured On Portland News" at bounding box center [562, 239] width 117 height 12
click at [768, 487] on button "Confirm" at bounding box center [770, 476] width 76 height 26
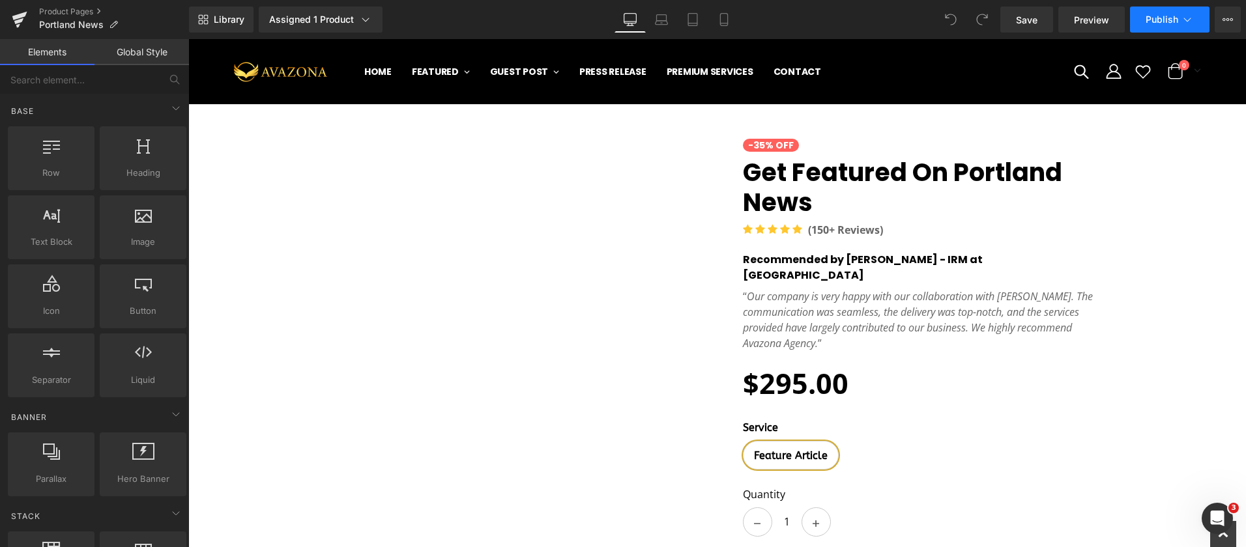
click at [1168, 29] on button "Publish" at bounding box center [1169, 20] width 79 height 26
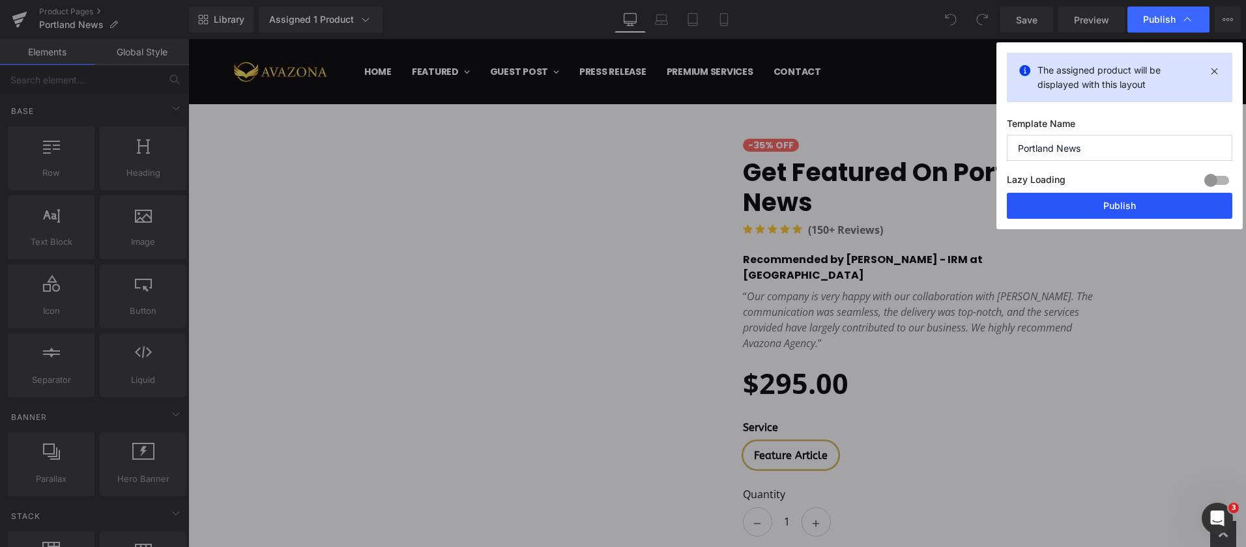
click at [1113, 210] on button "Publish" at bounding box center [1119, 206] width 225 height 26
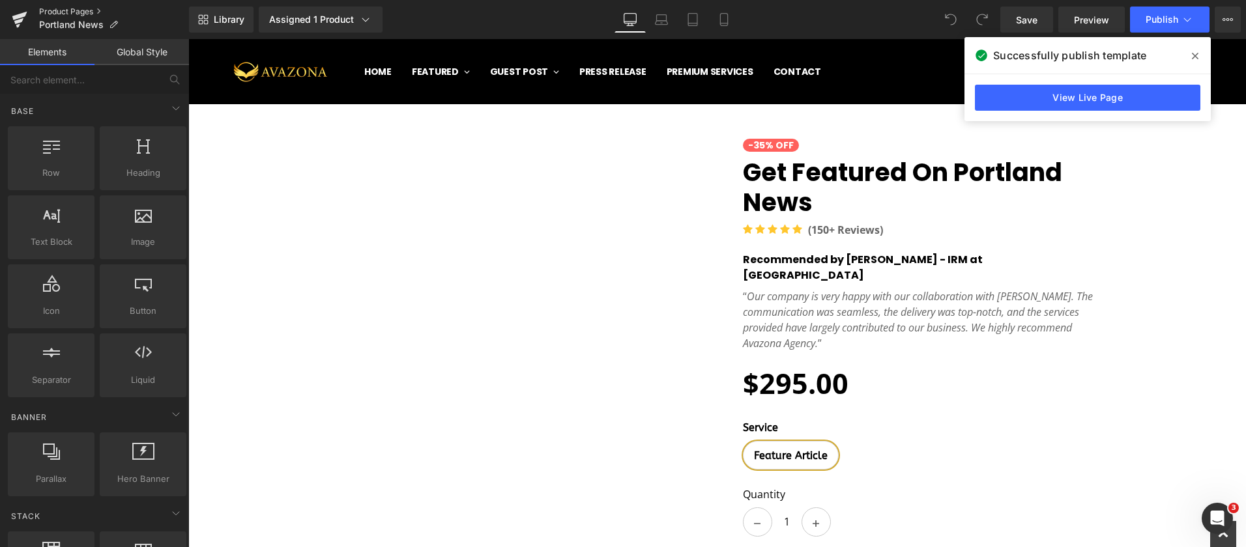
click at [61, 13] on link "Product Pages" at bounding box center [114, 12] width 150 height 10
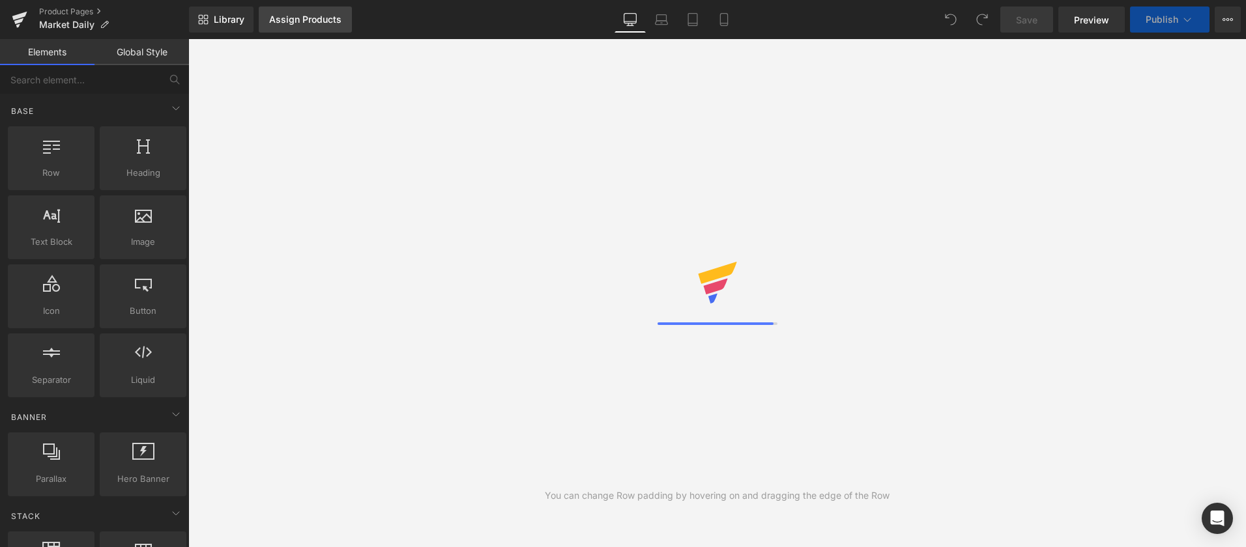
click at [300, 20] on div "Assign Products" at bounding box center [305, 19] width 72 height 10
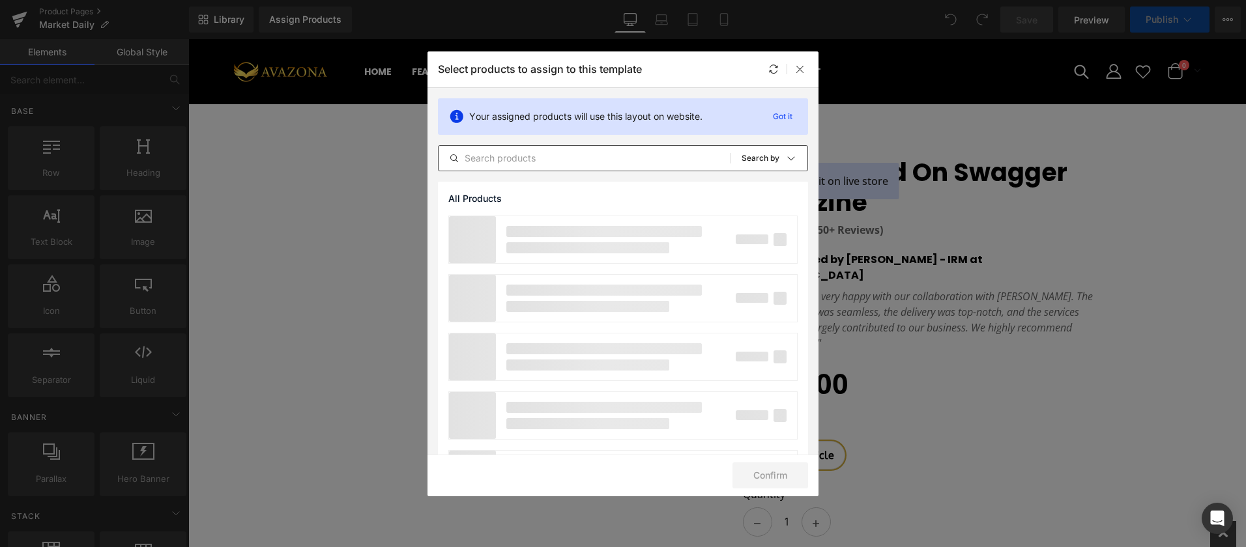
click at [521, 155] on input "text" at bounding box center [584, 159] width 292 height 16
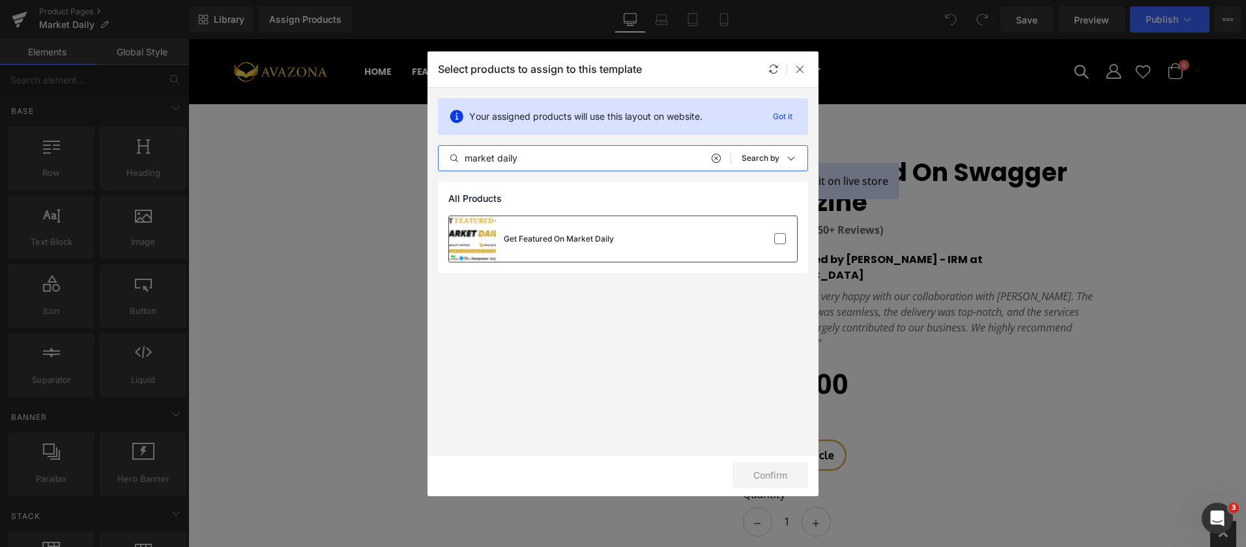
type input "market daily"
click at [588, 233] on div "Get Featured On Market Daily" at bounding box center [559, 239] width 110 height 12
click at [784, 479] on button "Confirm" at bounding box center [770, 476] width 76 height 26
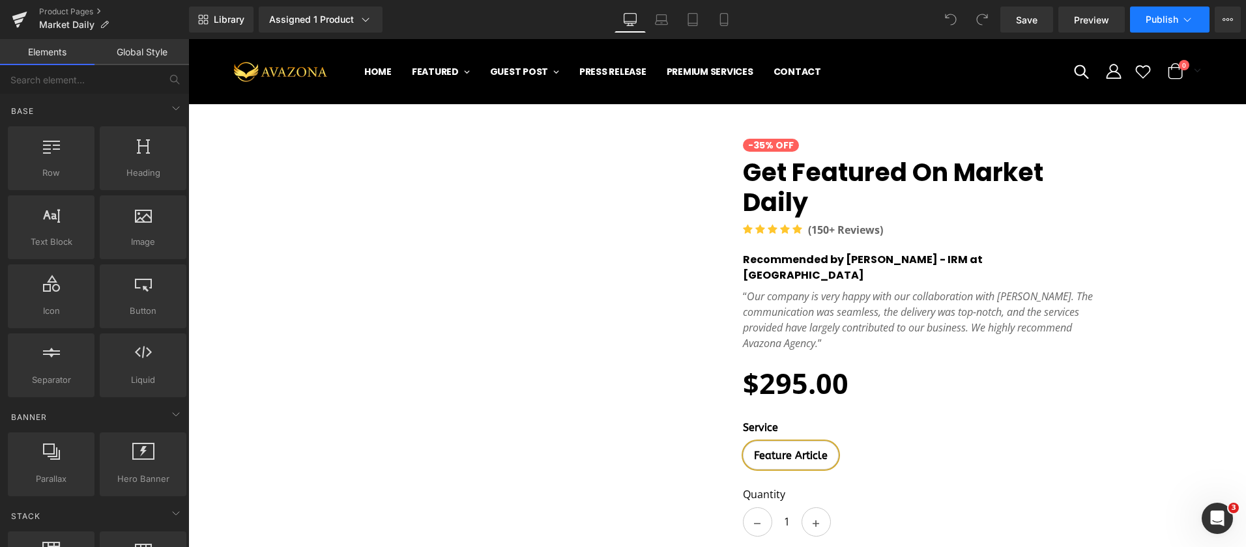
click at [1138, 21] on button "Publish" at bounding box center [1169, 20] width 79 height 26
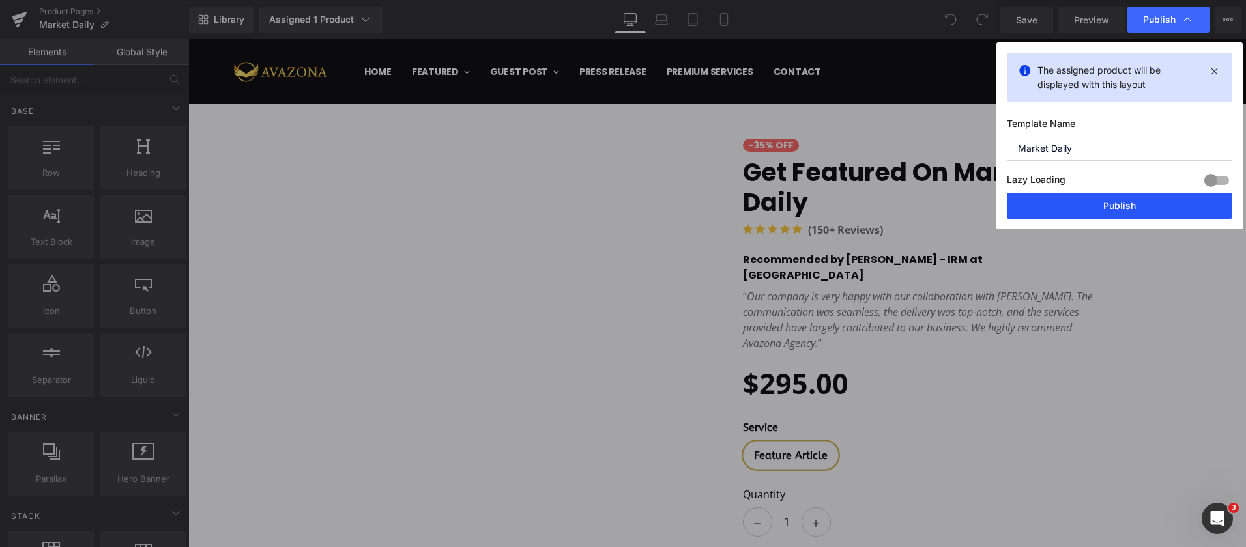
click at [1113, 201] on button "Publish" at bounding box center [1119, 206] width 225 height 26
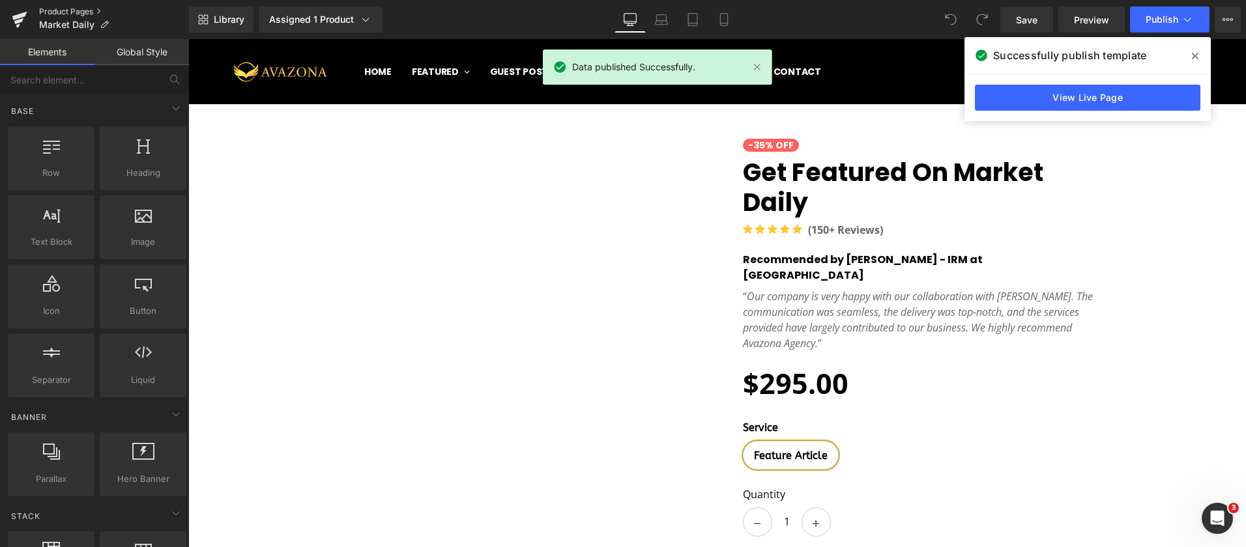
click at [78, 11] on link "Product Pages" at bounding box center [114, 12] width 150 height 10
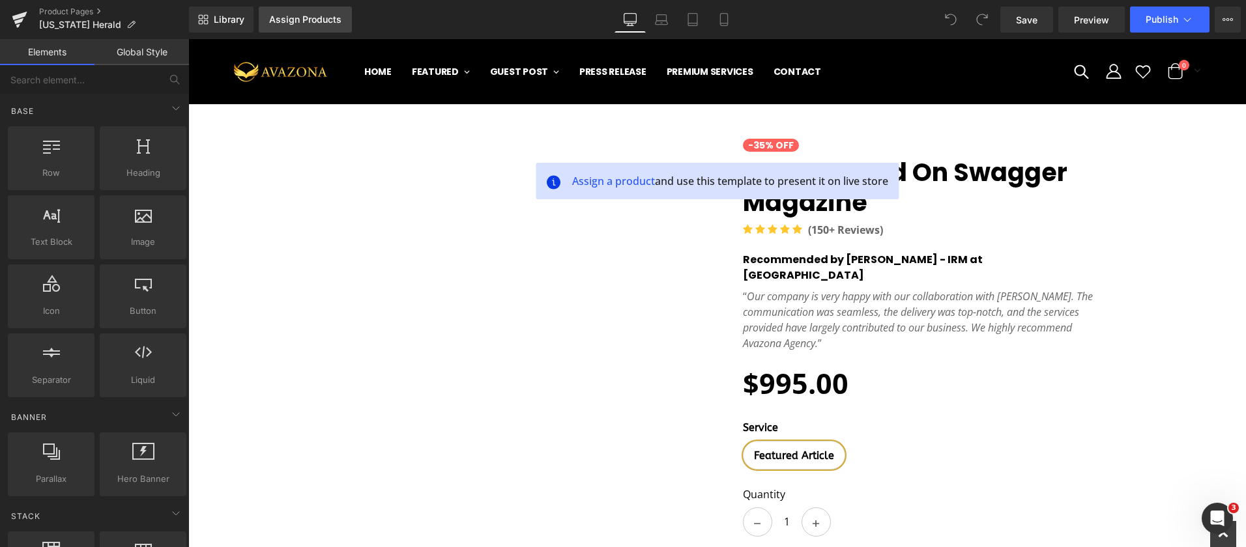
click at [313, 22] on div "Assign Products" at bounding box center [305, 19] width 72 height 10
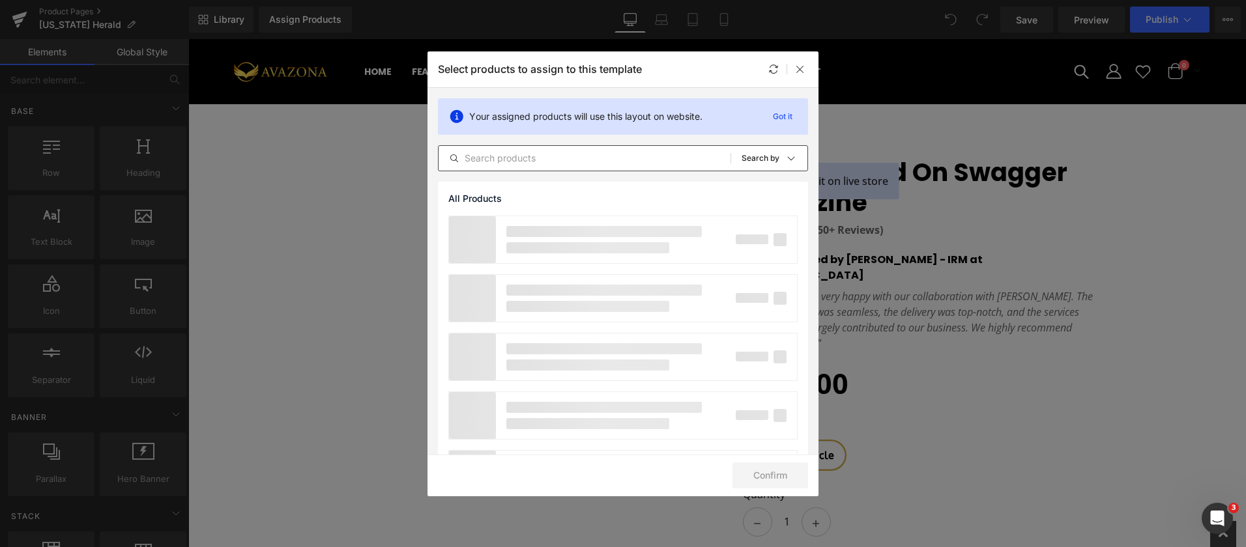
click at [601, 160] on input "text" at bounding box center [584, 159] width 292 height 16
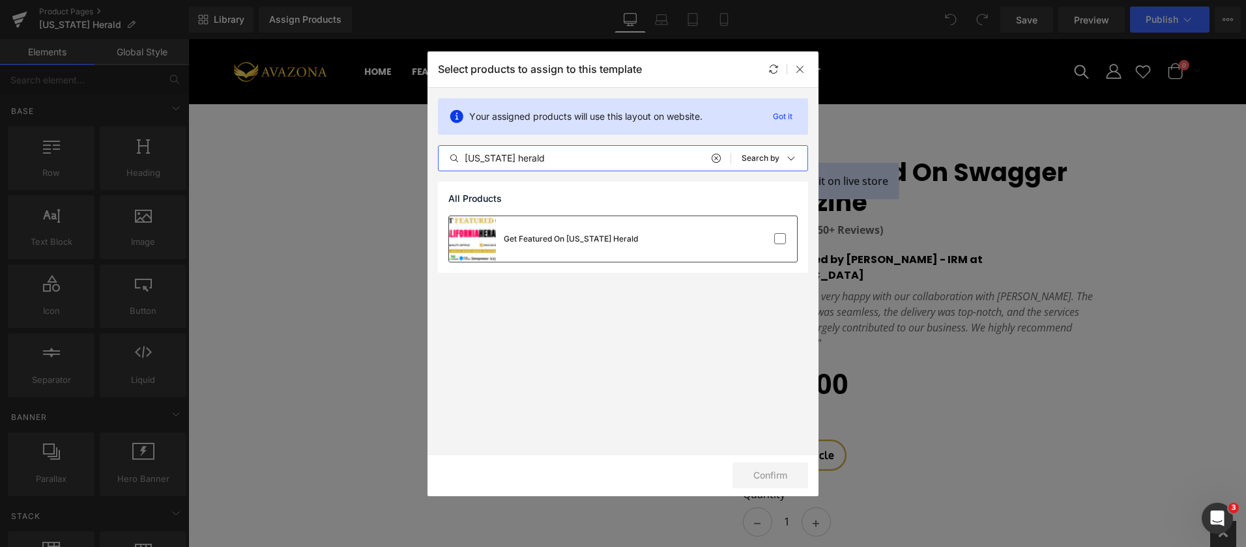
type input "california herald"
click at [591, 240] on div "Get Featured On California Herald" at bounding box center [571, 239] width 134 height 12
click at [748, 478] on button "Confirm" at bounding box center [770, 476] width 76 height 26
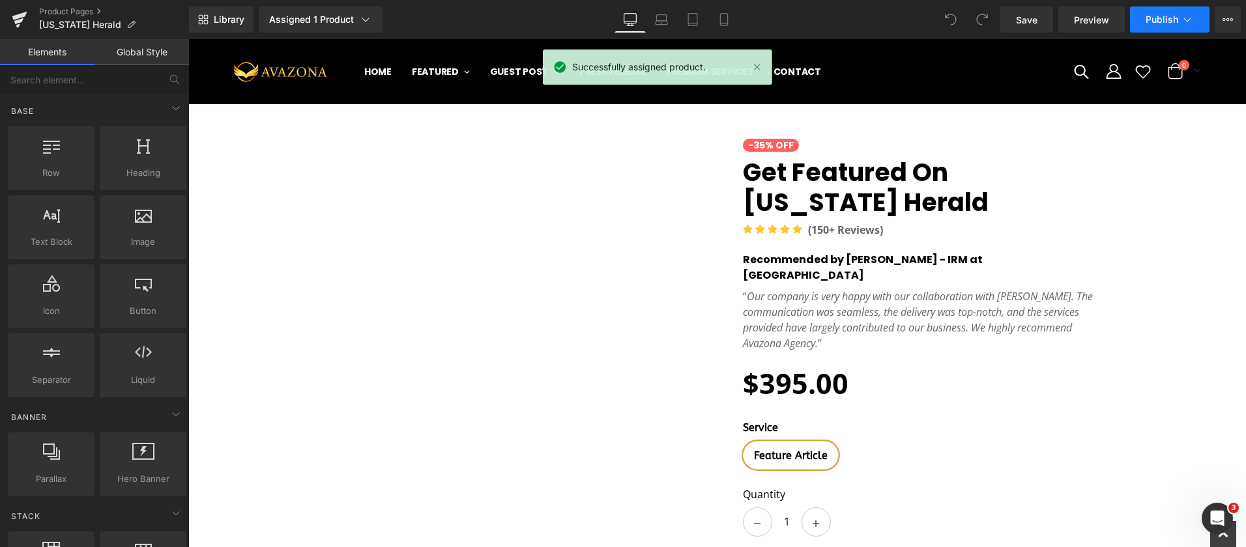
click at [1143, 24] on button "Publish" at bounding box center [1169, 20] width 79 height 26
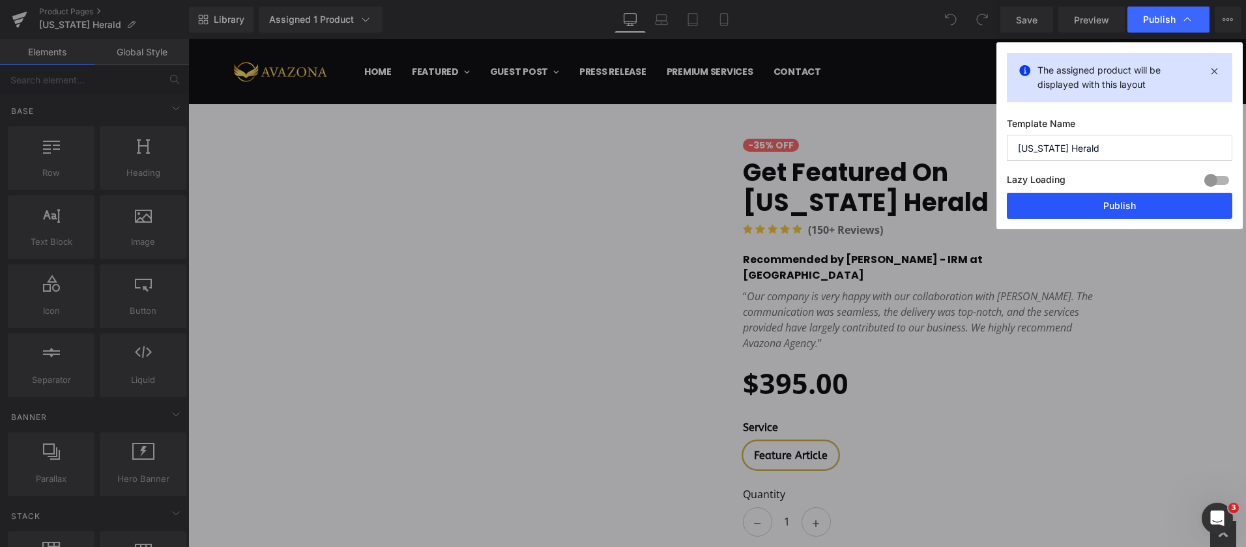
click at [1119, 205] on button "Publish" at bounding box center [1119, 206] width 225 height 26
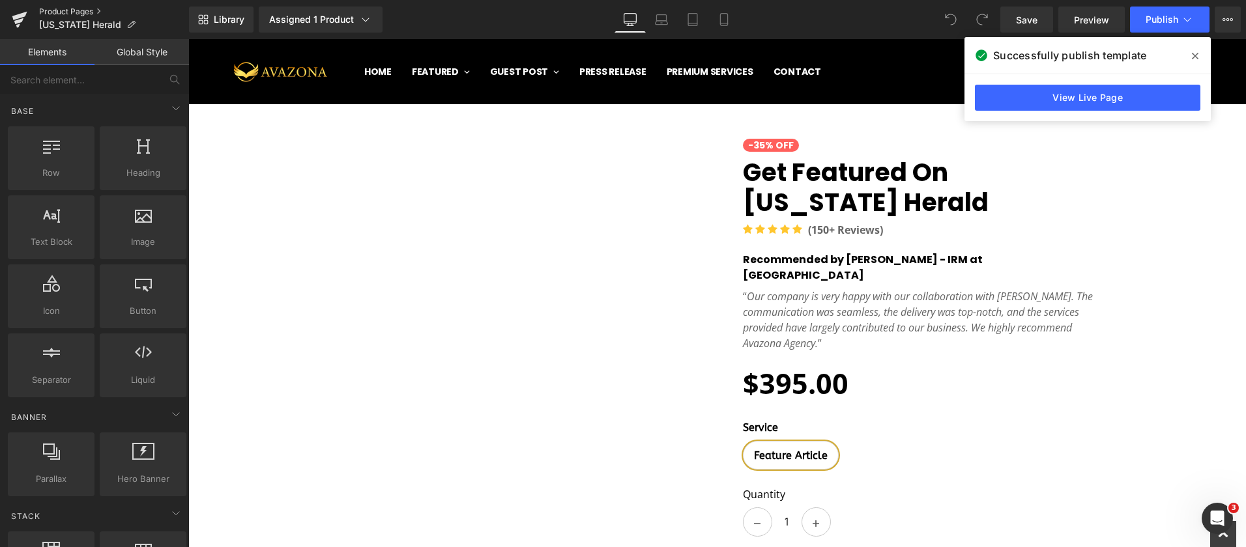
click at [76, 12] on link "Product Pages" at bounding box center [114, 12] width 150 height 10
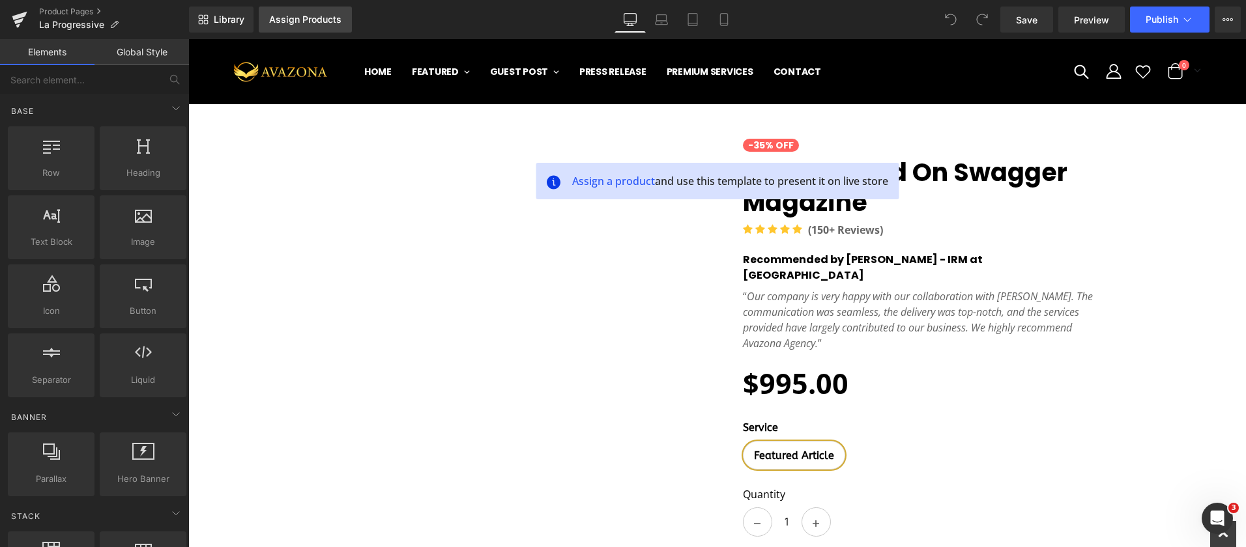
click at [320, 20] on div "Assign Products" at bounding box center [305, 19] width 72 height 10
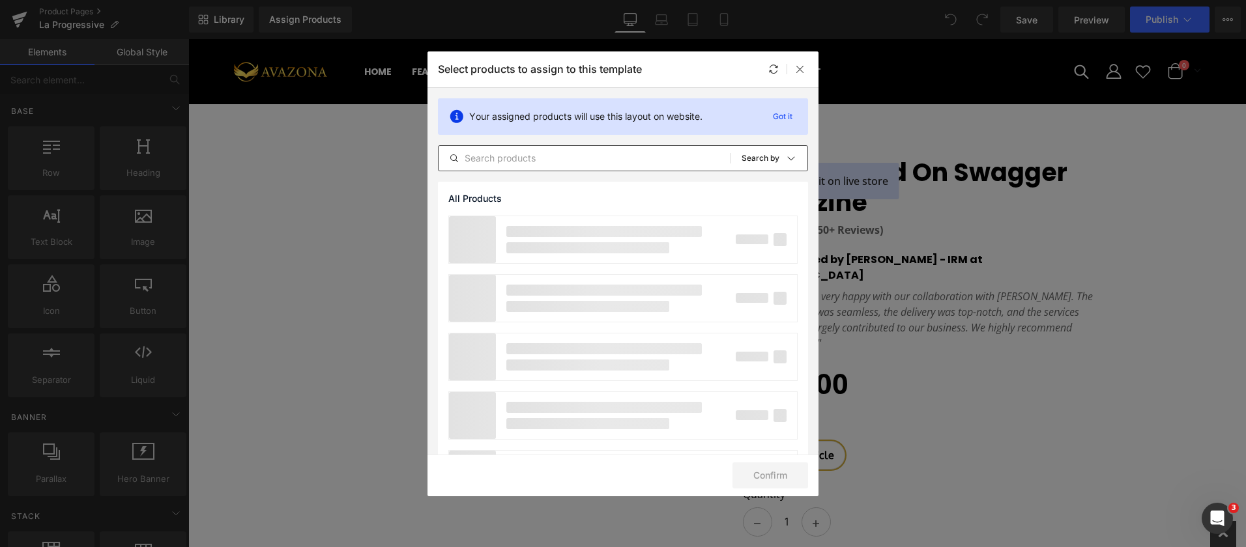
click at [556, 160] on input "text" at bounding box center [584, 159] width 292 height 16
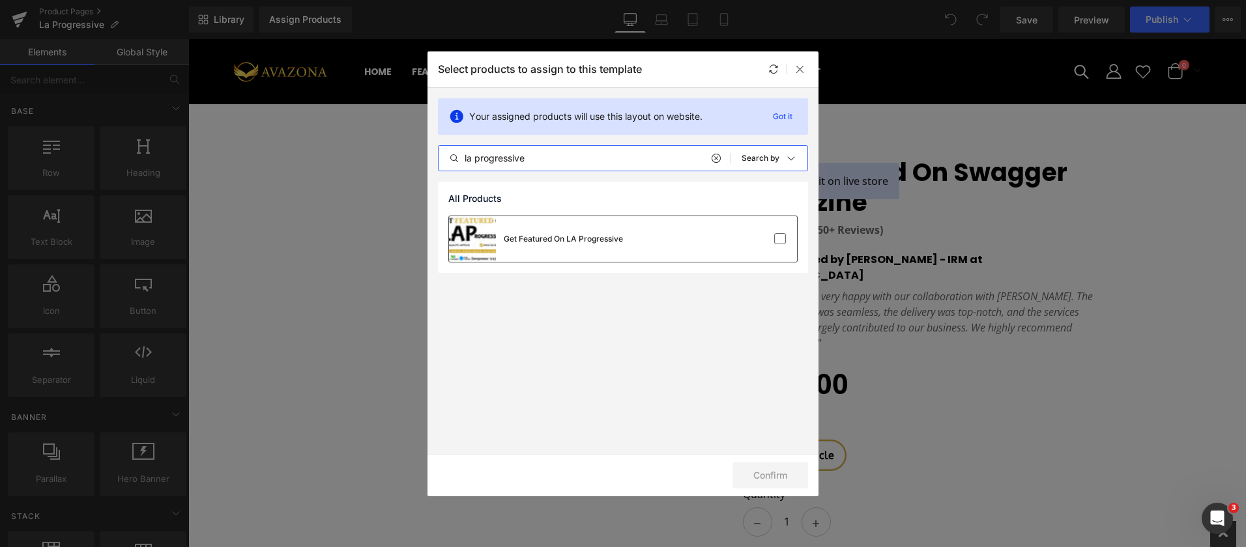
type input "la progressive"
click at [565, 237] on div "Get Featured On LA Progressive" at bounding box center [563, 239] width 119 height 12
click at [758, 474] on button "Confirm" at bounding box center [770, 476] width 76 height 26
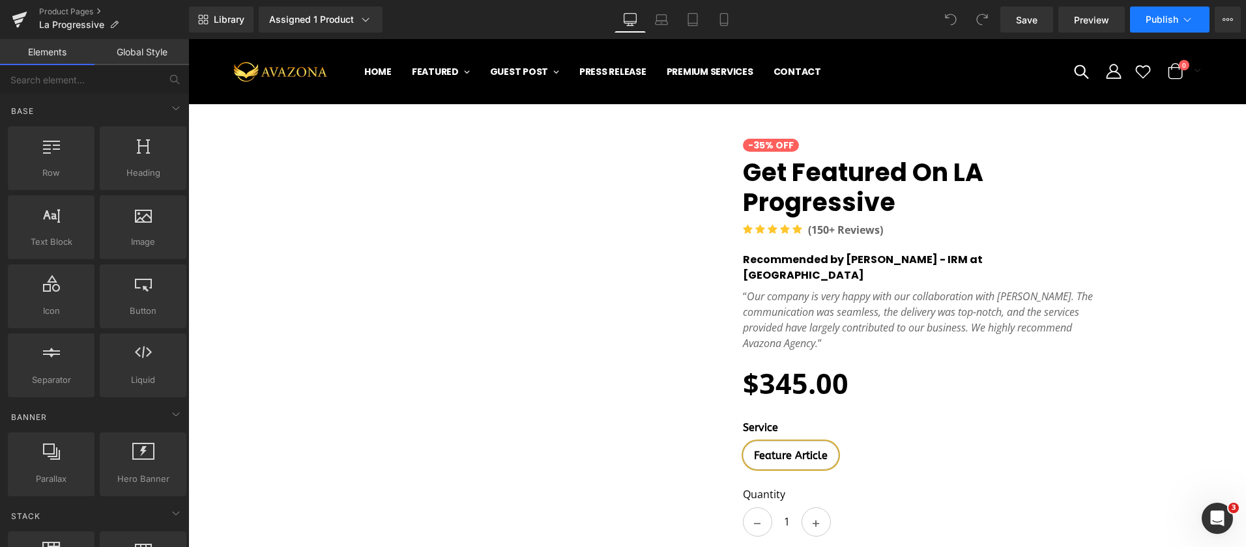
click at [1155, 20] on span "Publish" at bounding box center [1161, 19] width 33 height 10
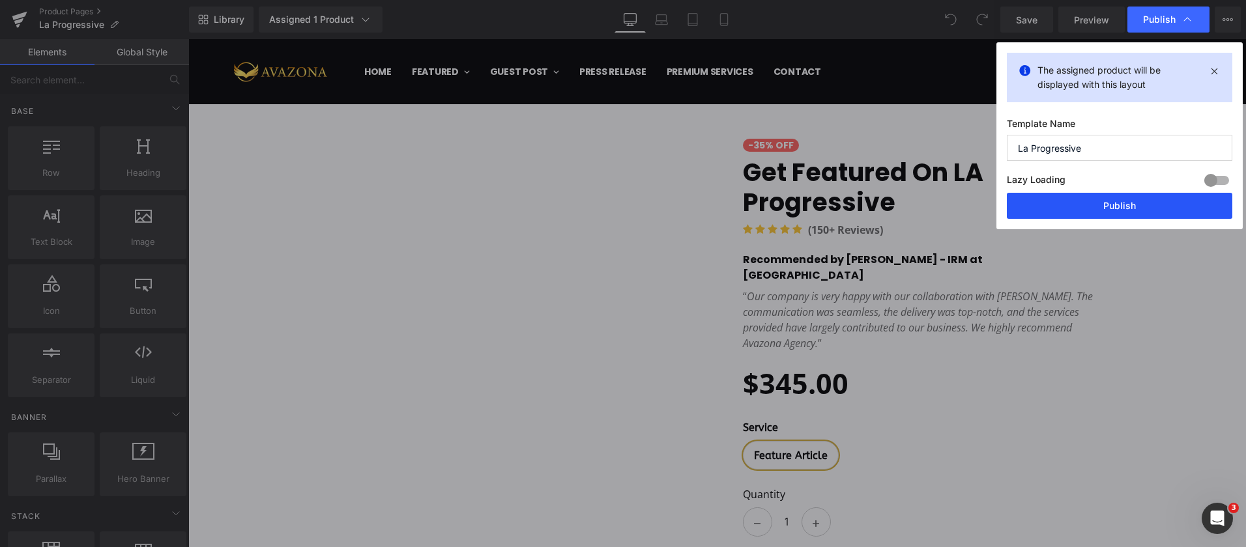
click at [1118, 206] on button "Publish" at bounding box center [1119, 206] width 225 height 26
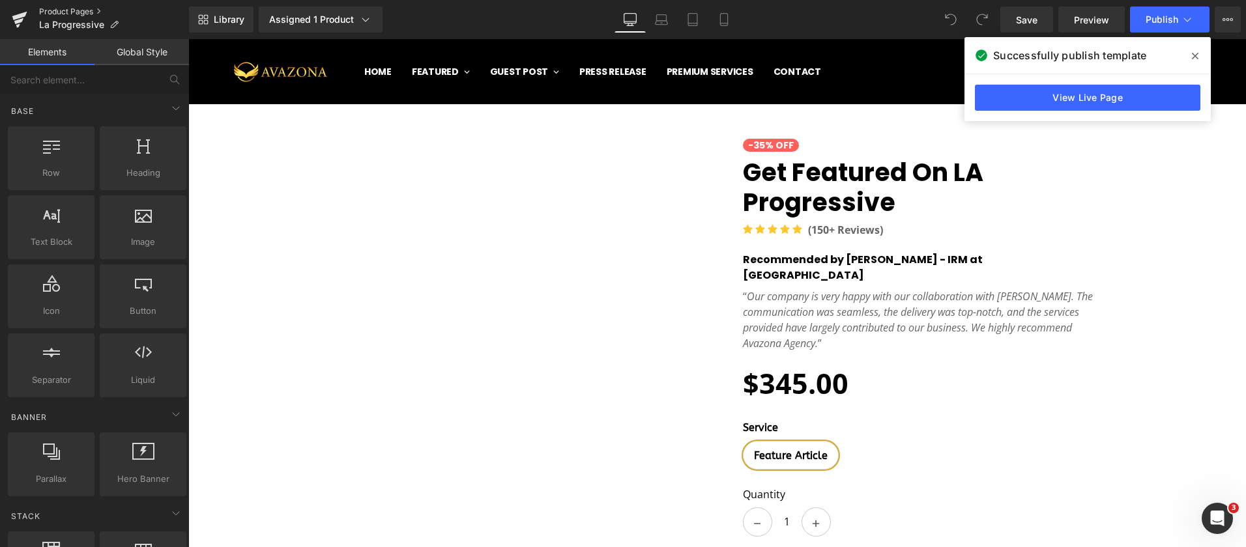
click at [79, 8] on link "Product Pages" at bounding box center [114, 12] width 150 height 10
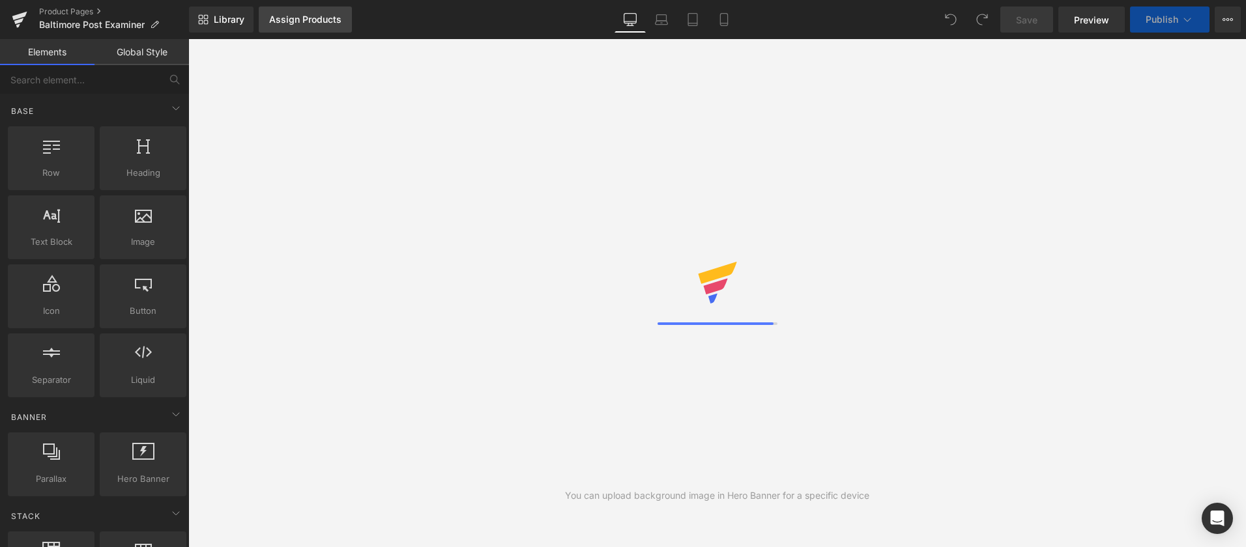
click at [298, 22] on div "Assign Products" at bounding box center [305, 19] width 72 height 10
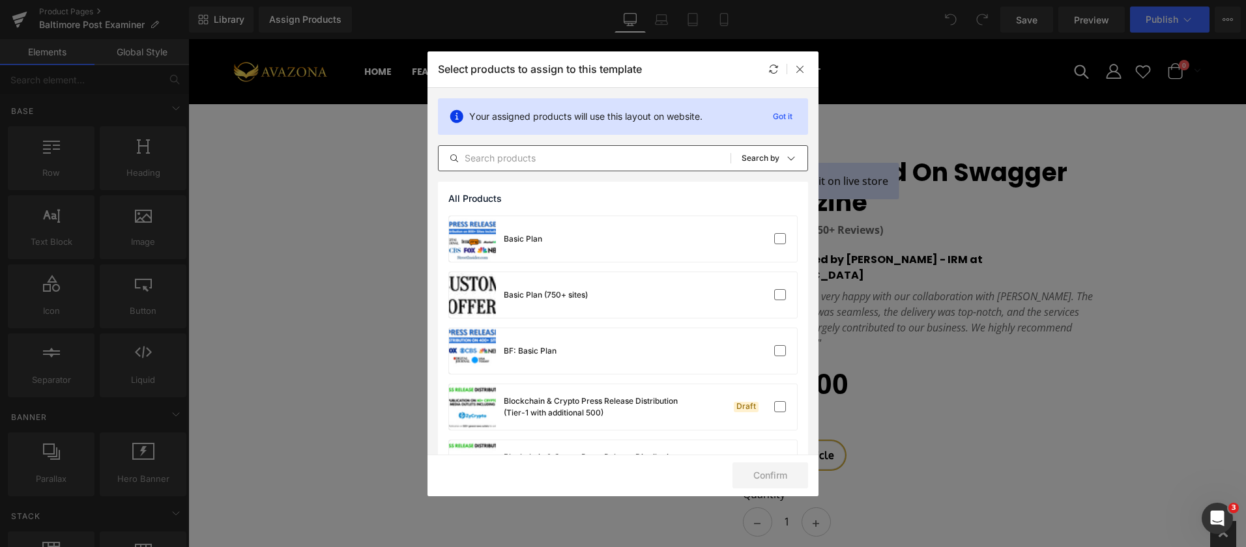
click at [520, 160] on input "text" at bounding box center [584, 159] width 292 height 16
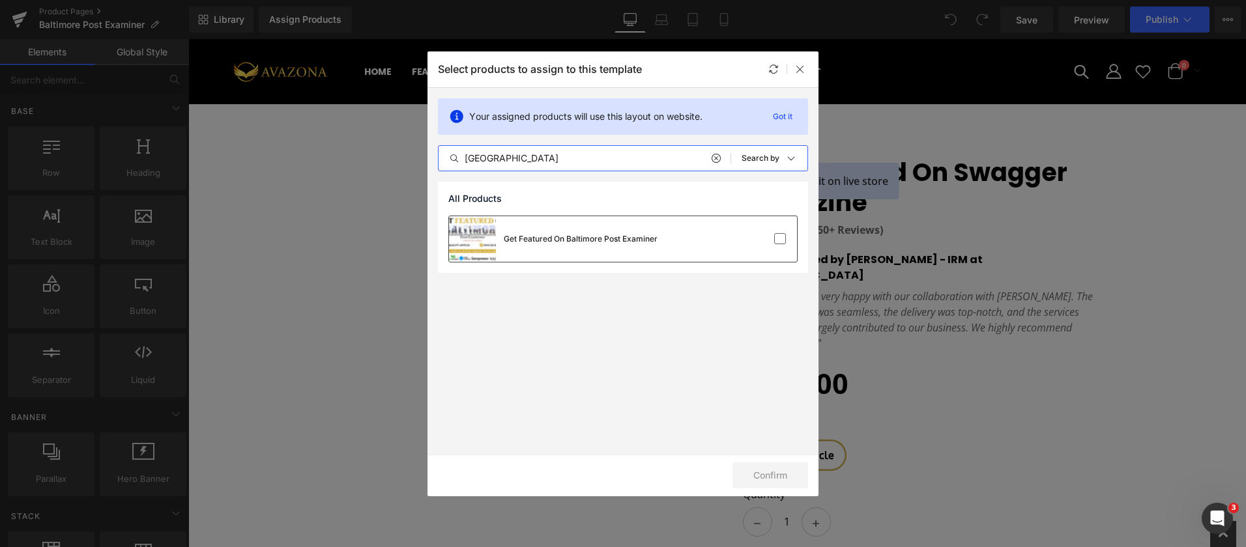
type input "baltimore"
click at [634, 240] on div "Get Featured On Baltimore Post Examiner" at bounding box center [581, 239] width 154 height 12
click at [769, 476] on button "Confirm" at bounding box center [770, 476] width 76 height 26
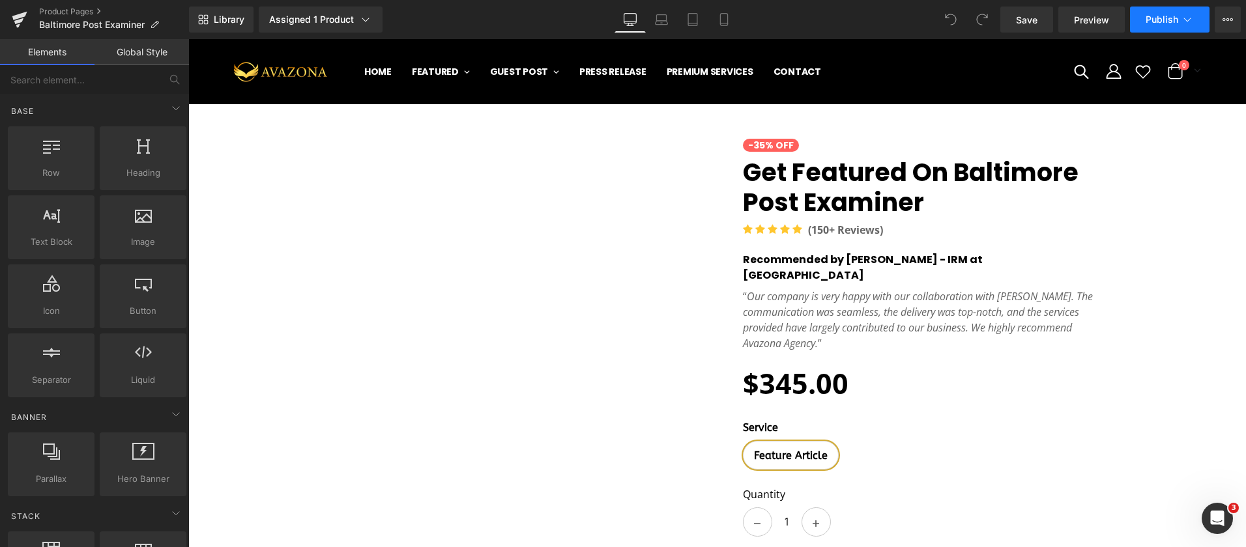
click at [1148, 20] on span "Publish" at bounding box center [1161, 19] width 33 height 10
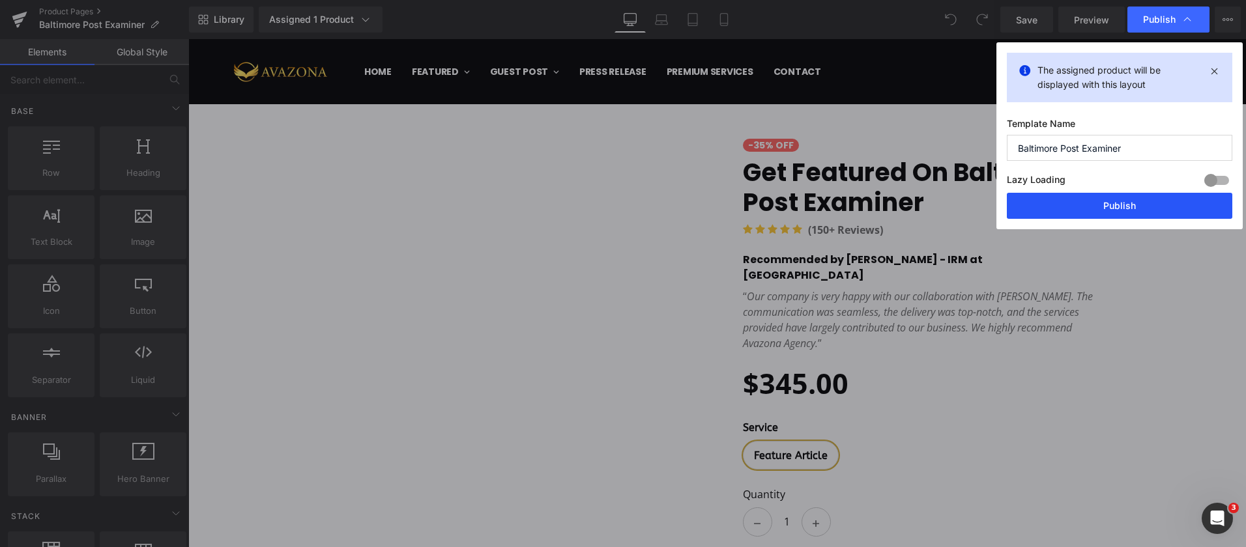
click at [1119, 208] on button "Publish" at bounding box center [1119, 206] width 225 height 26
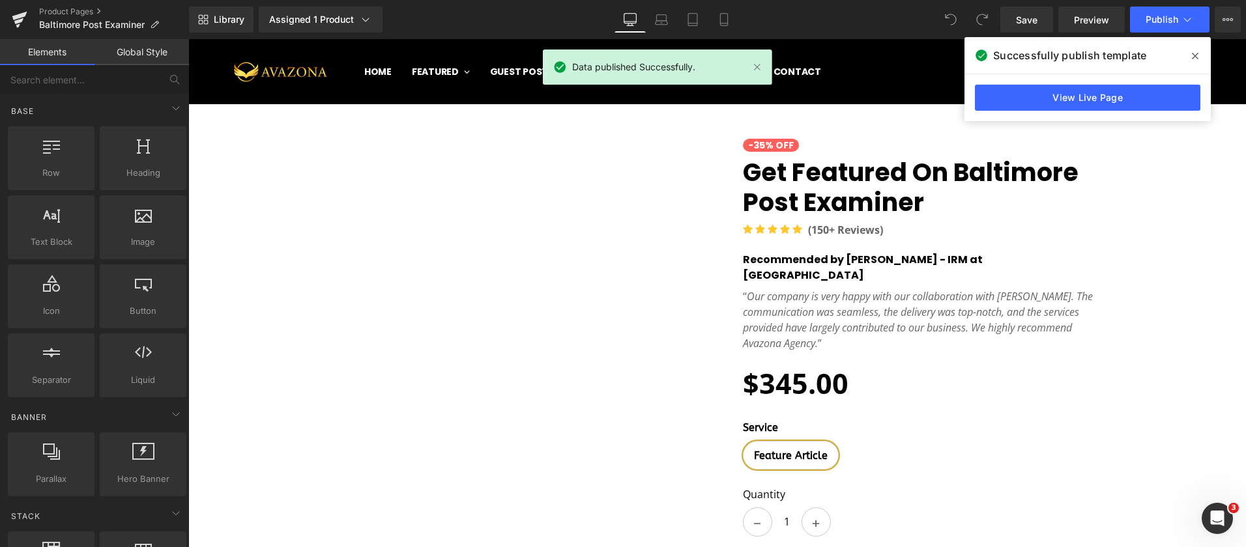
click at [1193, 58] on icon at bounding box center [1195, 56] width 7 height 10
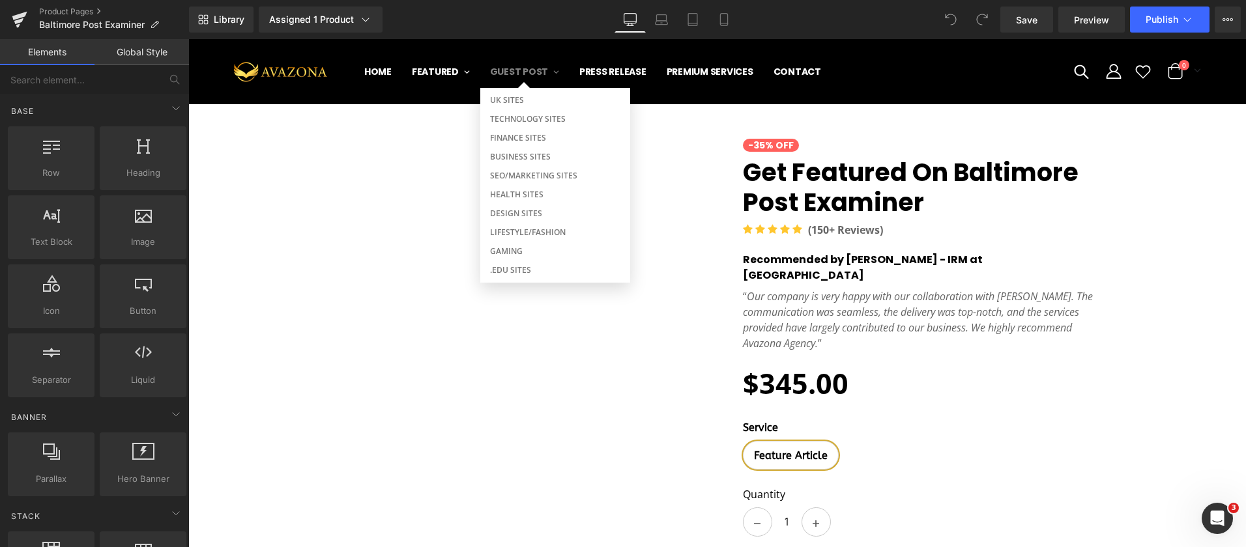
click at [529, 76] on span "Guest Post" at bounding box center [519, 71] width 59 height 13
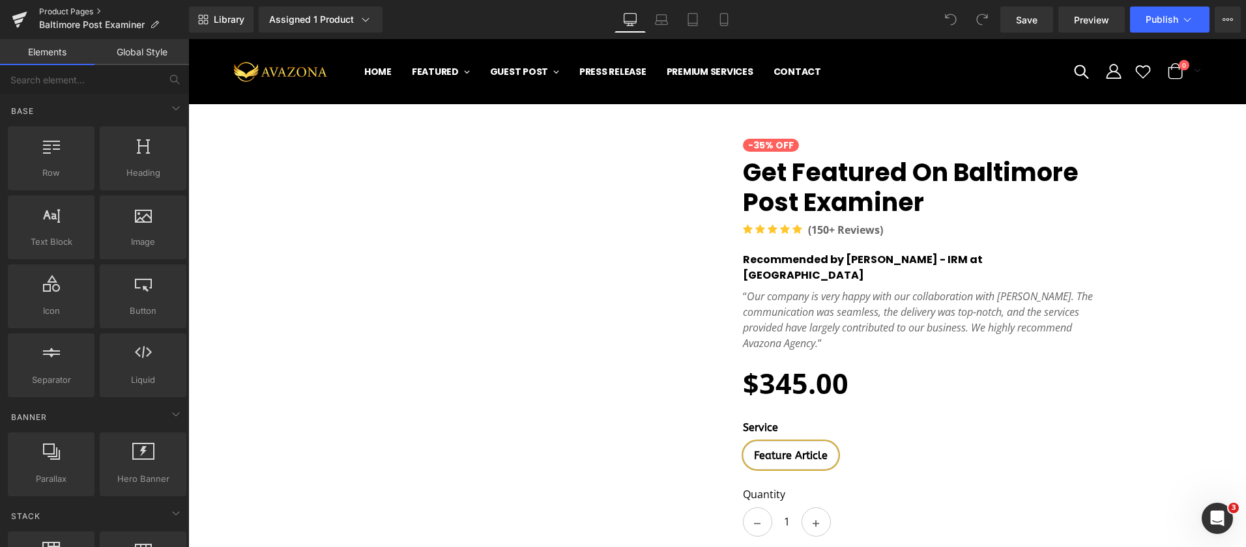
click at [72, 10] on link "Product Pages" at bounding box center [114, 12] width 150 height 10
click at [1169, 9] on button "Publish" at bounding box center [1169, 20] width 79 height 26
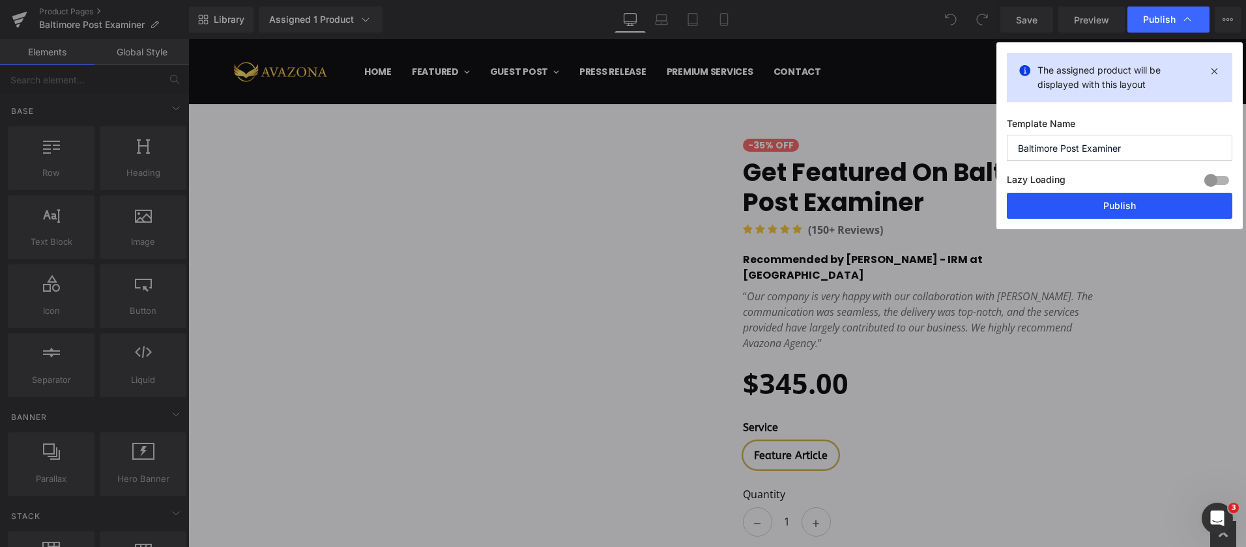
click at [1115, 200] on button "Publish" at bounding box center [1119, 206] width 225 height 26
